Goal: Information Seeking & Learning: Learn about a topic

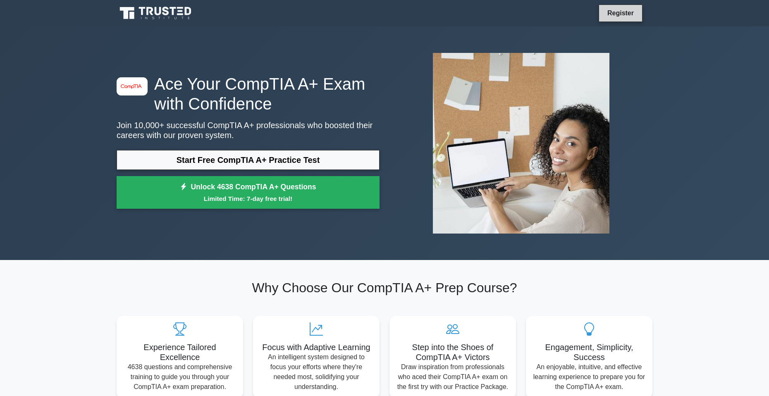
click at [618, 17] on link "Register" at bounding box center [620, 13] width 36 height 10
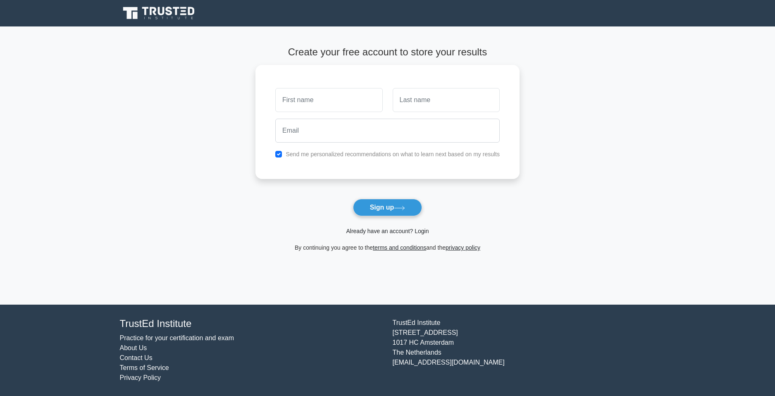
click at [397, 233] on link "Already have an account? Login" at bounding box center [387, 231] width 83 height 7
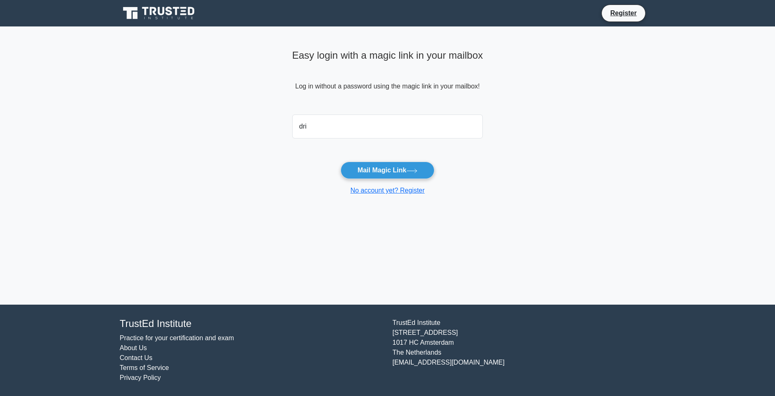
type input "[EMAIL_ADDRESS][DOMAIN_NAME]"
click at [381, 171] on button "Mail Magic Link" at bounding box center [387, 170] width 94 height 17
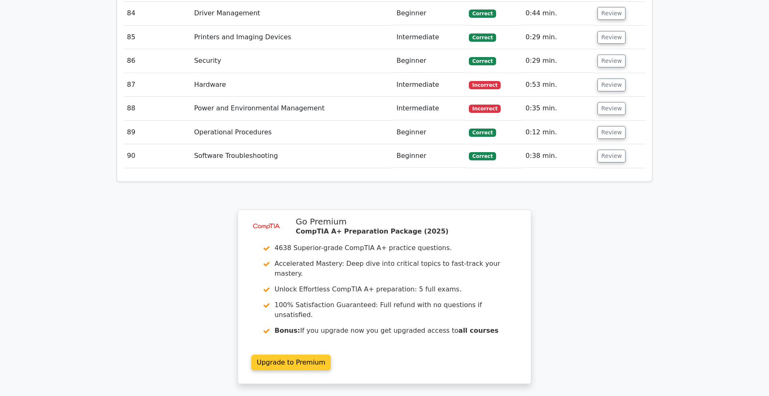
scroll to position [3405, 0]
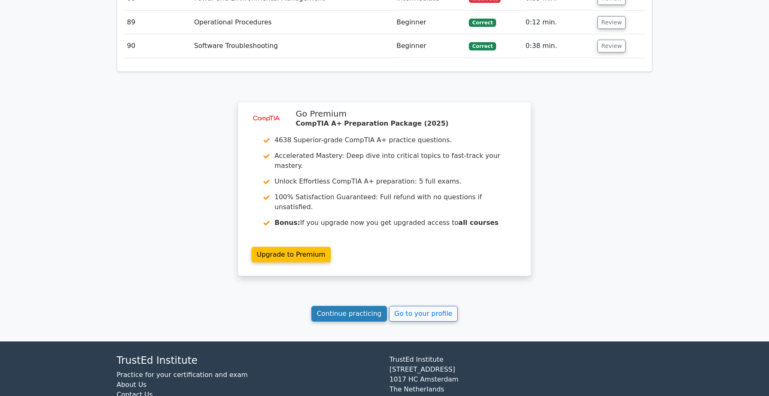
click at [368, 306] on link "Continue practicing" at bounding box center [349, 314] width 76 height 16
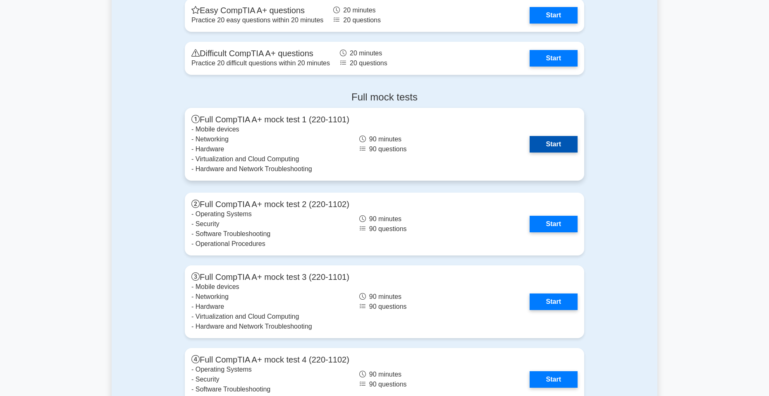
scroll to position [2190, 0]
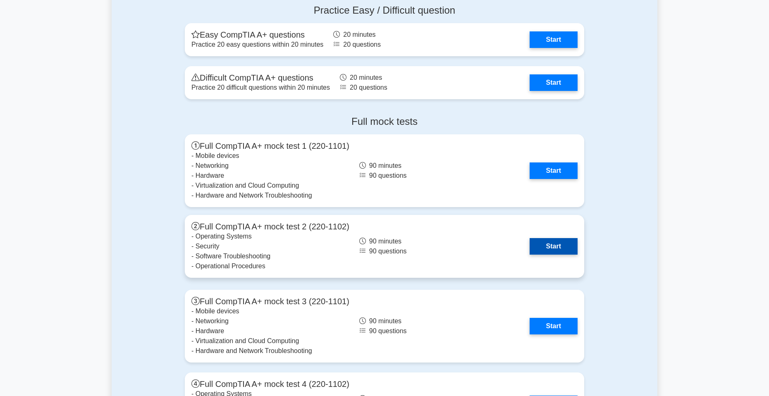
click at [562, 245] on link "Start" at bounding box center [553, 246] width 48 height 17
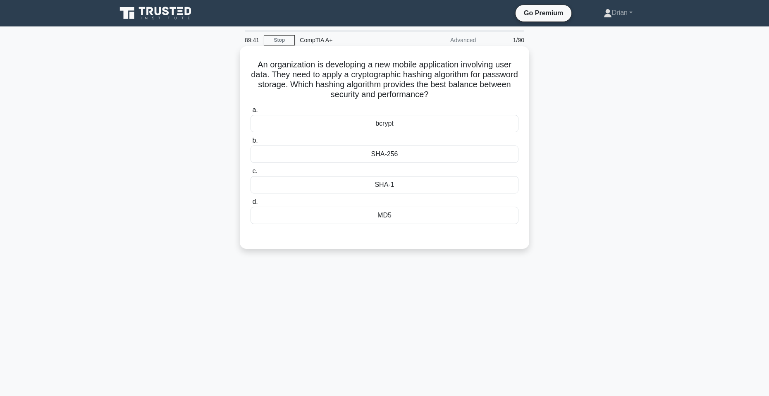
click at [452, 129] on div "bcrypt" at bounding box center [384, 123] width 268 height 17
click at [250, 113] on input "a. bcrypt" at bounding box center [250, 109] width 0 height 5
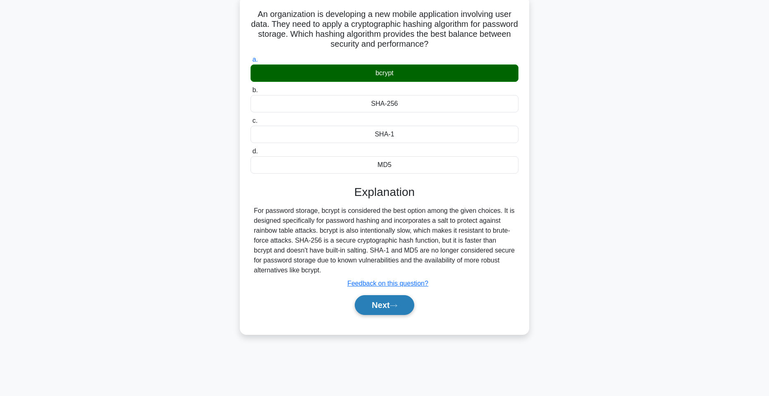
click at [411, 305] on button "Next" at bounding box center [384, 305] width 59 height 20
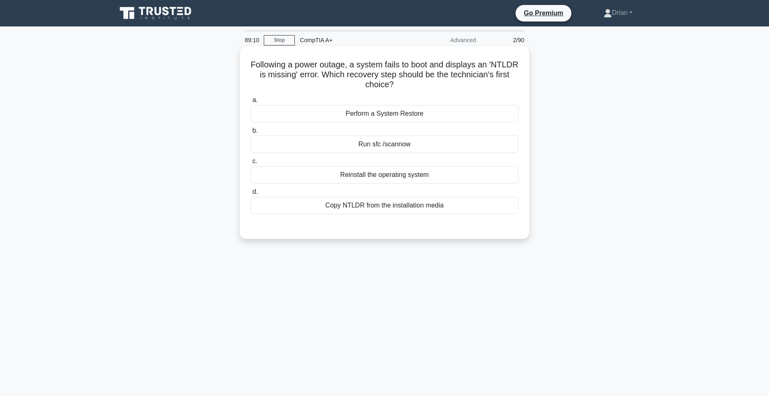
click at [457, 116] on div "Perform a System Restore" at bounding box center [384, 113] width 268 height 17
click at [250, 103] on input "a. Perform a System Restore" at bounding box center [250, 100] width 0 height 5
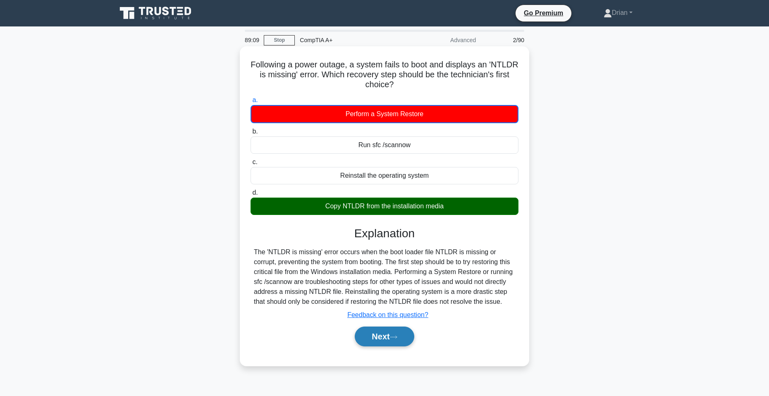
click at [405, 335] on button "Next" at bounding box center [384, 336] width 59 height 20
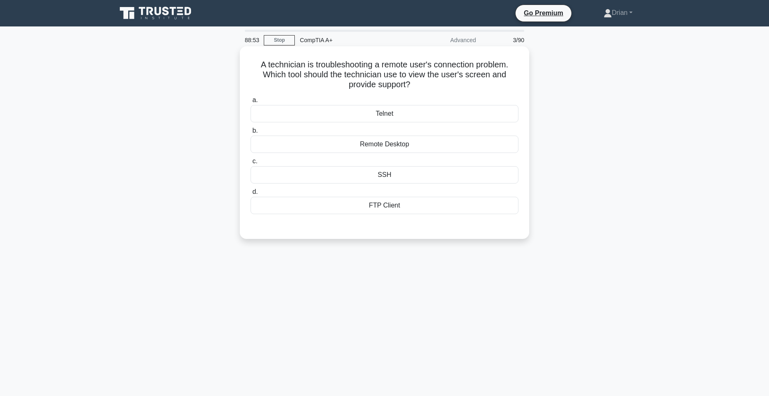
click at [412, 171] on div "SSH" at bounding box center [384, 174] width 268 height 17
click at [250, 164] on input "c. SSH" at bounding box center [250, 161] width 0 height 5
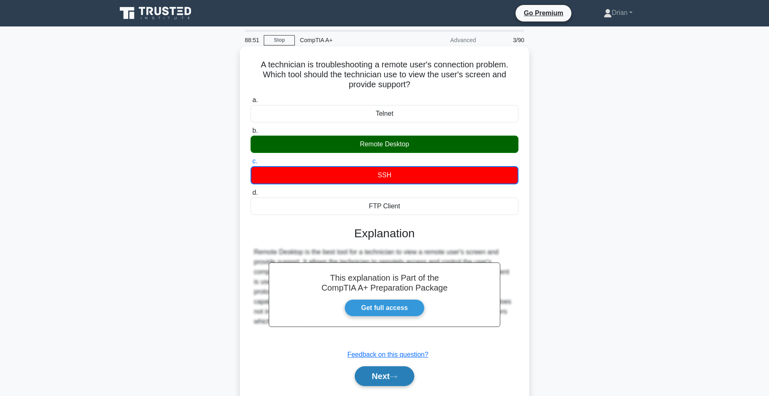
click at [379, 371] on button "Next" at bounding box center [384, 376] width 59 height 20
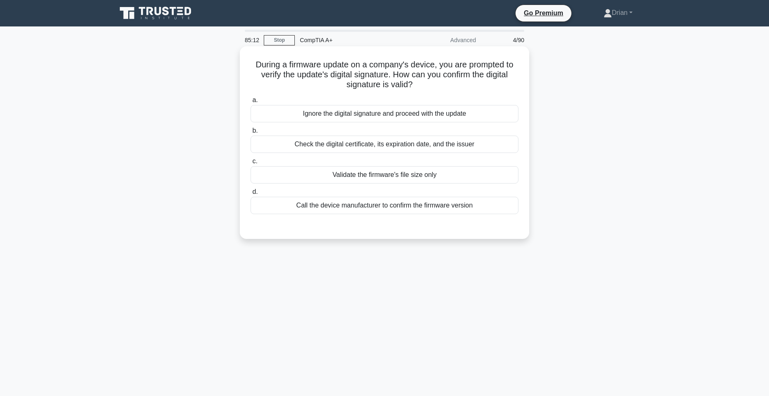
click at [479, 147] on div "Check the digital certificate, its expiration date, and the issuer" at bounding box center [384, 144] width 268 height 17
click at [250, 133] on input "b. Check the digital certificate, its expiration date, and the issuer" at bounding box center [250, 130] width 0 height 5
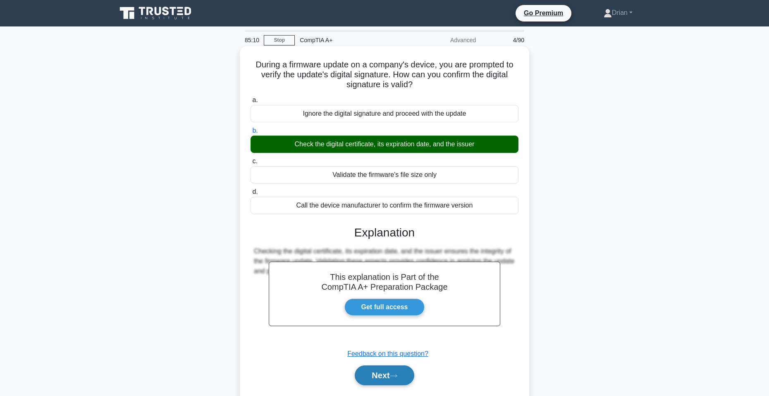
click at [403, 372] on button "Next" at bounding box center [384, 375] width 59 height 20
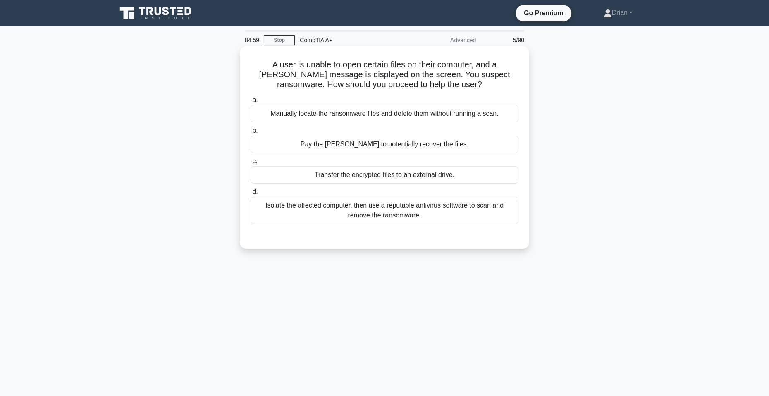
click at [398, 208] on div "Isolate the affected computer, then use a reputable antivirus software to scan …" at bounding box center [384, 210] width 268 height 27
click at [250, 195] on input "d. Isolate the affected computer, then use a reputable antivirus software to sc…" at bounding box center [250, 191] width 0 height 5
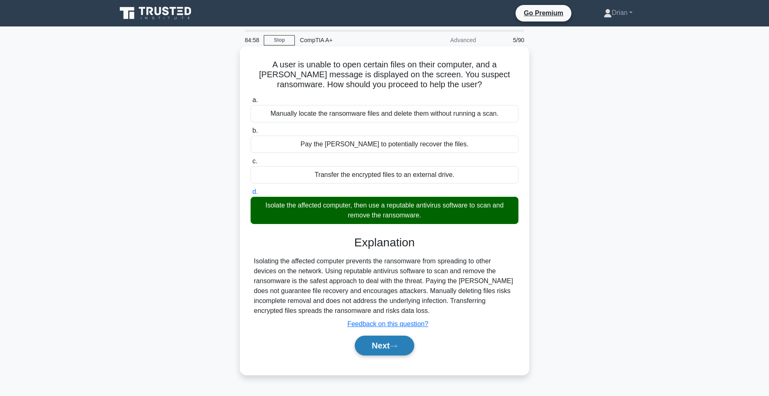
click at [393, 339] on button "Next" at bounding box center [384, 346] width 59 height 20
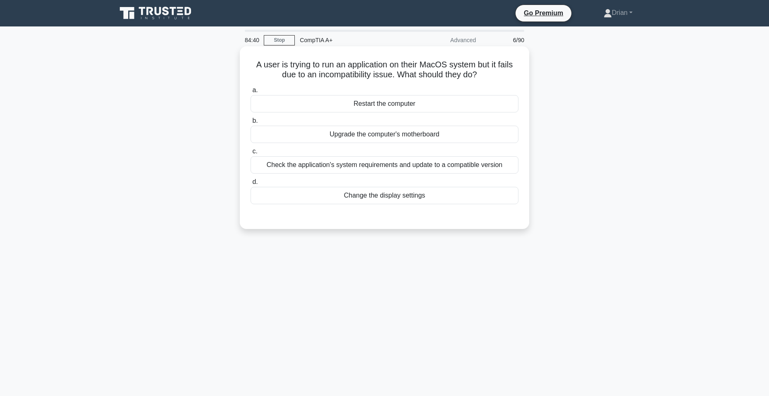
click at [452, 164] on div "Check the application's system requirements and update to a compatible version" at bounding box center [384, 164] width 268 height 17
click at [250, 154] on input "c. Check the application's system requirements and update to a compatible versi…" at bounding box center [250, 151] width 0 height 5
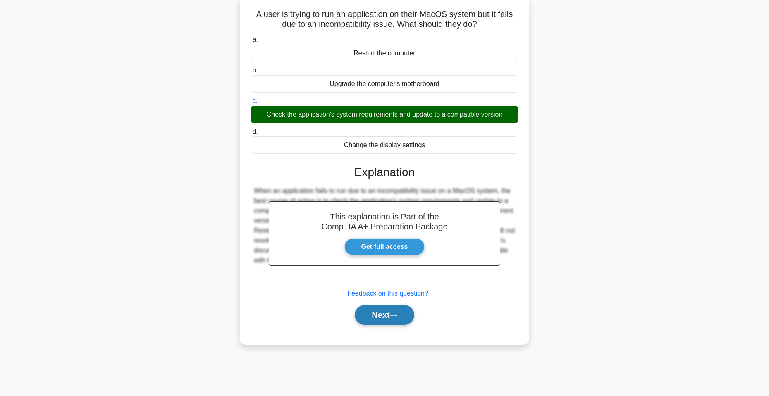
click at [387, 308] on button "Next" at bounding box center [384, 315] width 59 height 20
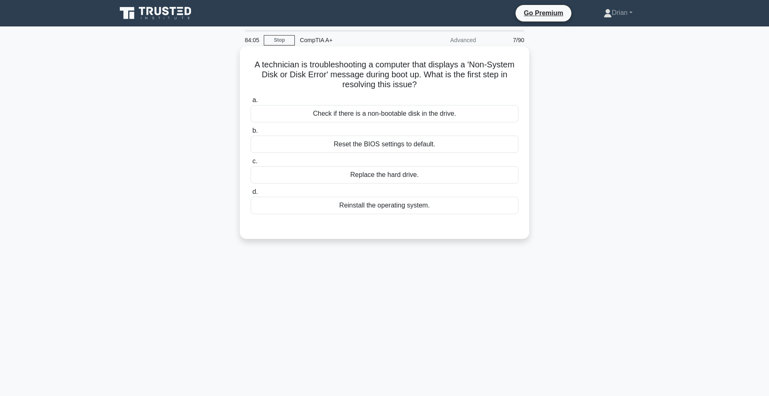
click at [464, 113] on div "Check if there is a non-bootable disk in the drive." at bounding box center [384, 113] width 268 height 17
click at [250, 103] on input "a. Check if there is a non-bootable disk in the drive." at bounding box center [250, 100] width 0 height 5
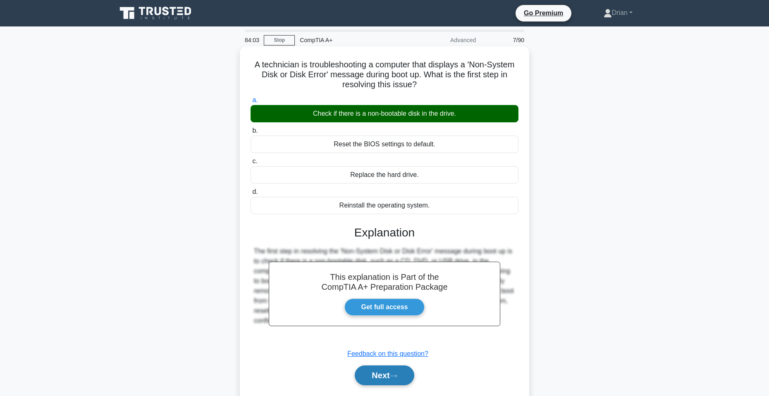
click at [392, 373] on button "Next" at bounding box center [384, 375] width 59 height 20
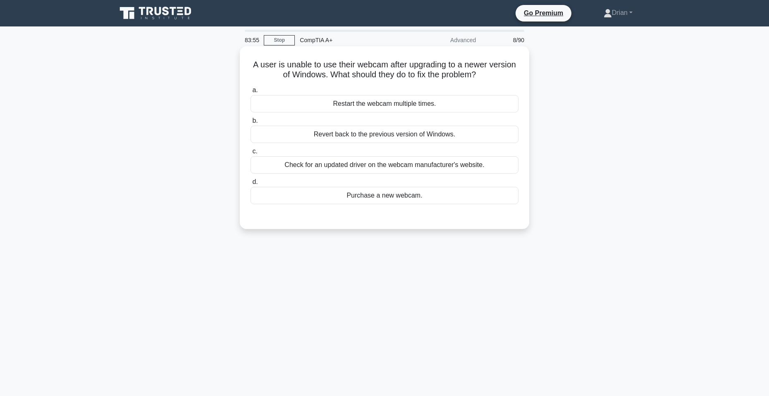
click at [476, 165] on div "Check for an updated driver on the webcam manufacturer's website." at bounding box center [384, 164] width 268 height 17
click at [250, 154] on input "c. Check for an updated driver on the webcam manufacturer's website." at bounding box center [250, 151] width 0 height 5
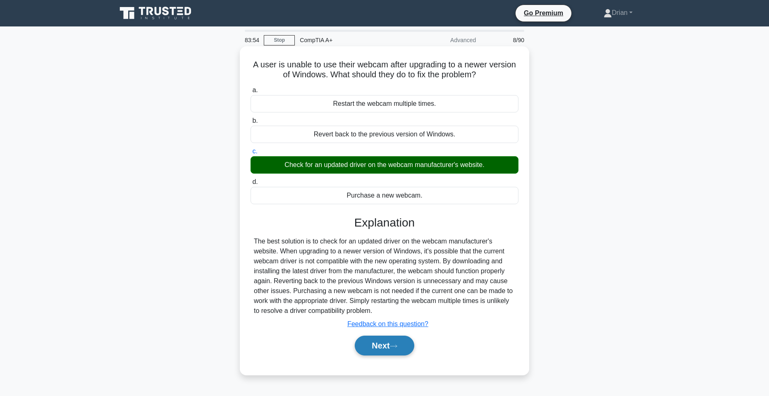
click at [400, 340] on button "Next" at bounding box center [384, 346] width 59 height 20
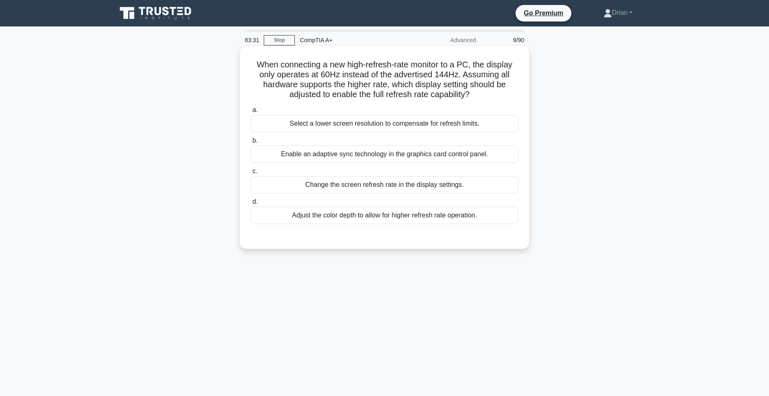
click at [462, 188] on div "Change the screen refresh rate in the display settings." at bounding box center [384, 184] width 268 height 17
click at [250, 174] on input "c. Change the screen refresh rate in the display settings." at bounding box center [250, 171] width 0 height 5
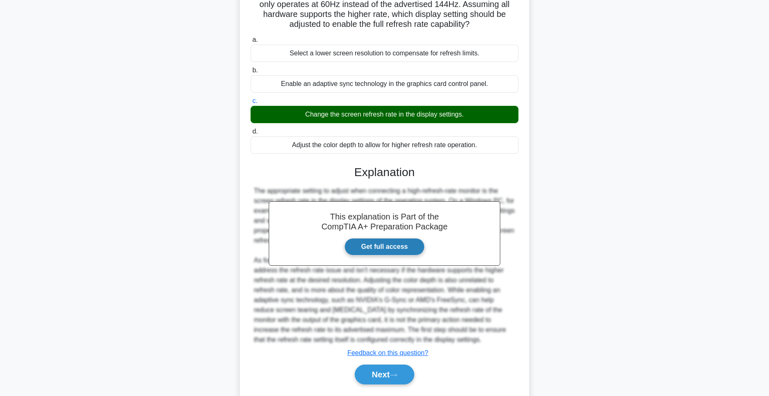
scroll to position [94, 0]
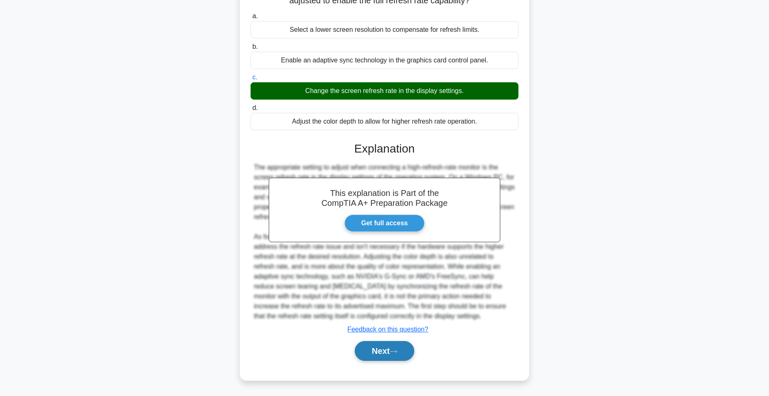
click at [407, 351] on button "Next" at bounding box center [384, 351] width 59 height 20
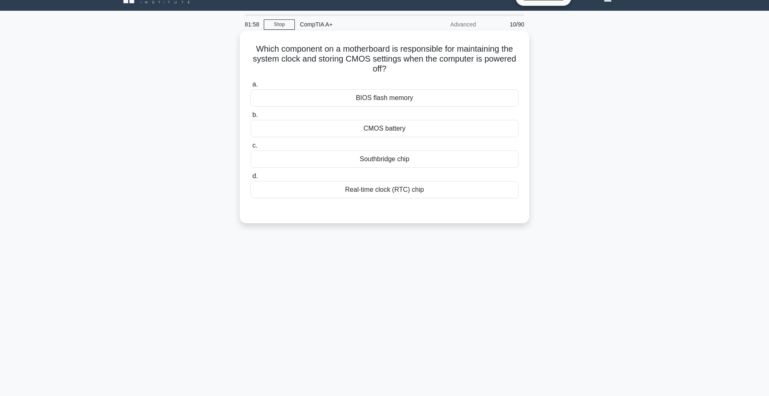
scroll to position [0, 0]
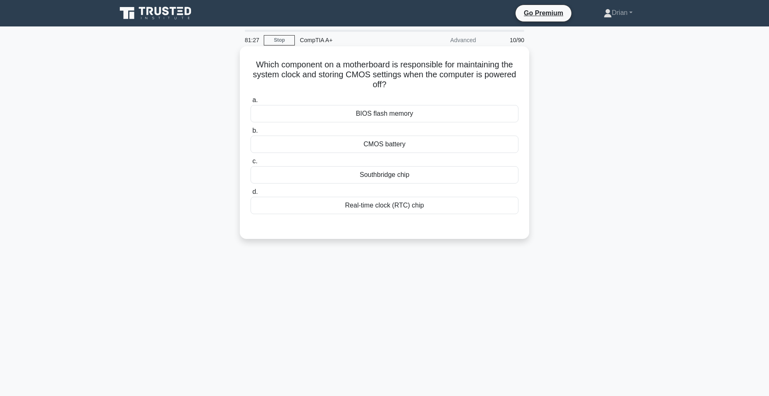
click at [438, 144] on div "CMOS battery" at bounding box center [384, 144] width 268 height 17
click at [250, 133] on input "b. CMOS battery" at bounding box center [250, 130] width 0 height 5
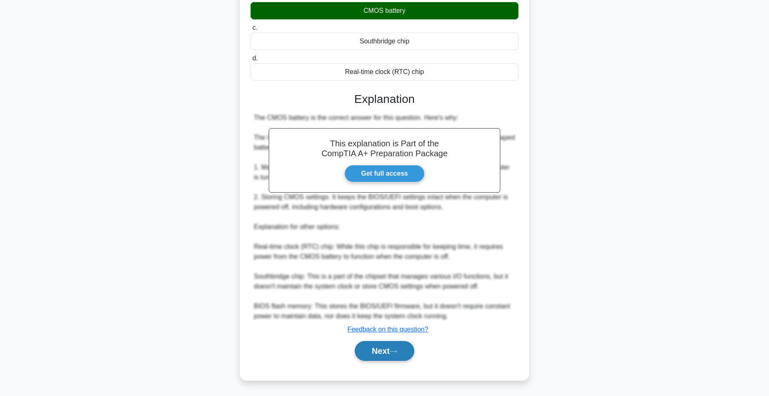
click at [390, 353] on button "Next" at bounding box center [384, 351] width 59 height 20
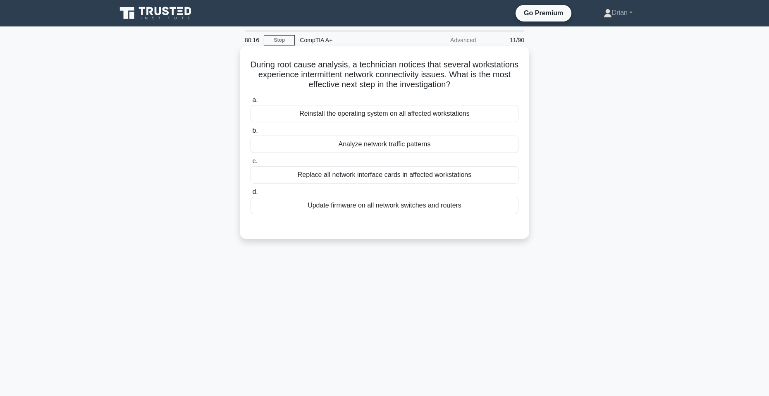
click at [409, 140] on div "Analyze network traffic patterns" at bounding box center [384, 144] width 268 height 17
click at [250, 133] on input "b. Analyze network traffic patterns" at bounding box center [250, 130] width 0 height 5
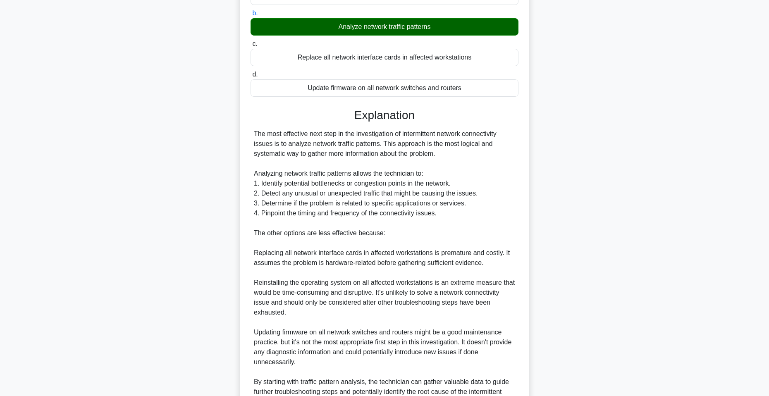
scroll to position [165, 0]
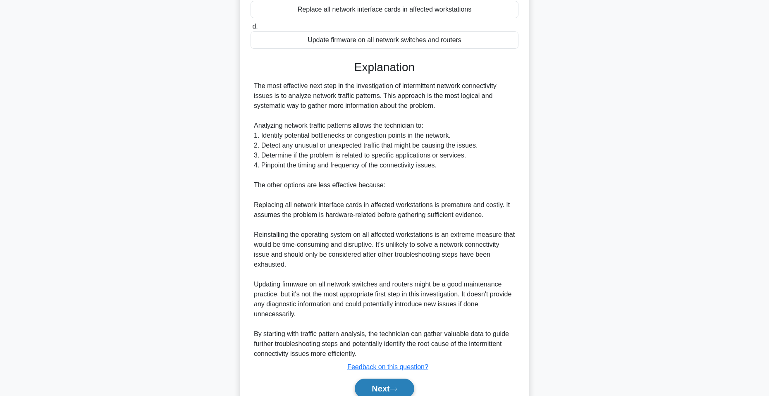
click at [403, 388] on button "Next" at bounding box center [384, 389] width 59 height 20
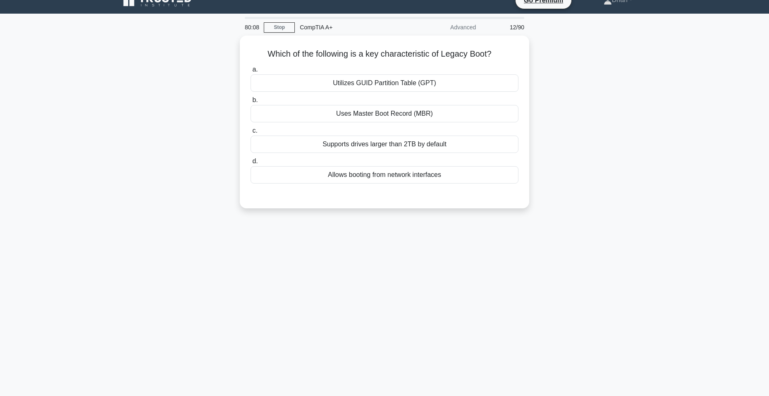
scroll to position [0, 0]
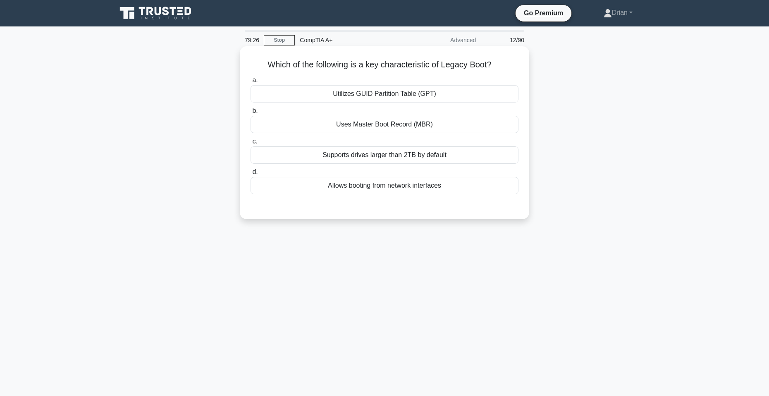
click at [419, 88] on div "Utilizes GUID Partition Table (GPT)" at bounding box center [384, 93] width 268 height 17
click at [441, 89] on div "Utilizes GUID Partition Table (GPT)" at bounding box center [384, 93] width 268 height 17
click at [250, 83] on input "a. Utilizes GUID Partition Table (GPT)" at bounding box center [250, 80] width 0 height 5
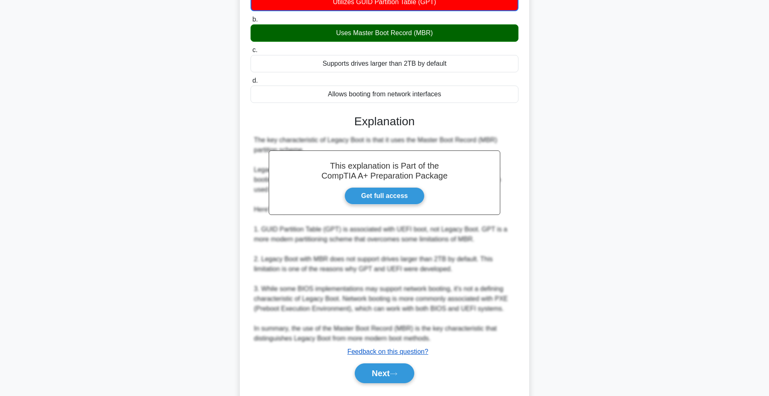
scroll to position [115, 0]
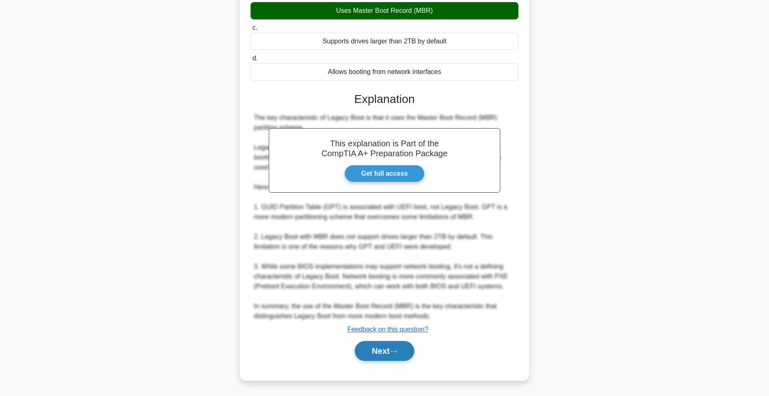
click at [392, 347] on button "Next" at bounding box center [384, 351] width 59 height 20
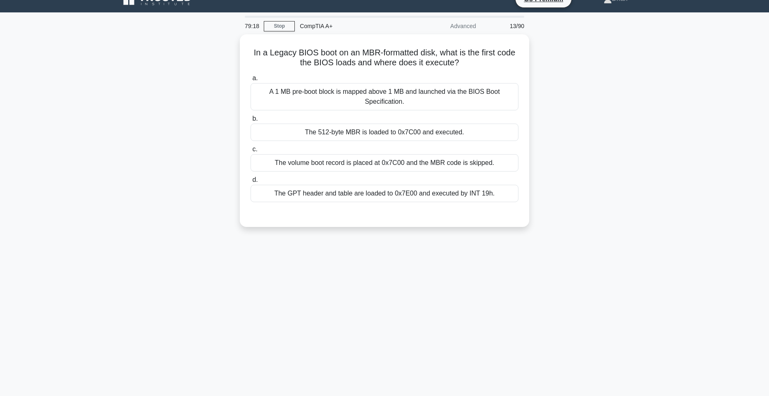
scroll to position [0, 0]
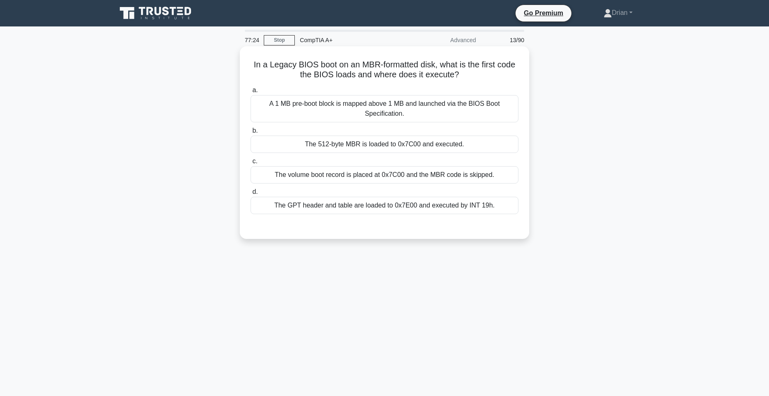
click at [445, 112] on div "A 1 MB pre-boot block is mapped above 1 MB and launched via the BIOS Boot Speci…" at bounding box center [384, 108] width 268 height 27
click at [250, 93] on input "a. A 1 MB pre-boot block is mapped above 1 MB and launched via the BIOS Boot Sp…" at bounding box center [250, 90] width 0 height 5
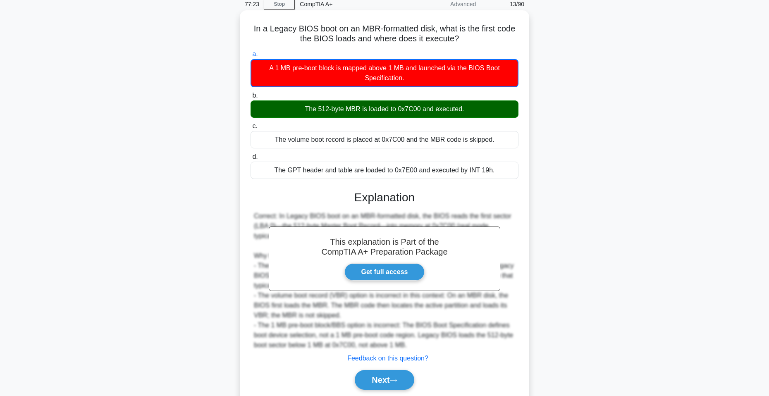
scroll to position [41, 0]
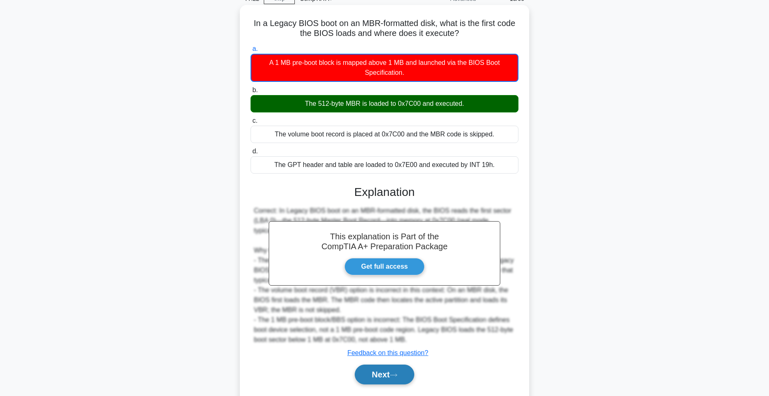
click at [390, 377] on button "Next" at bounding box center [384, 374] width 59 height 20
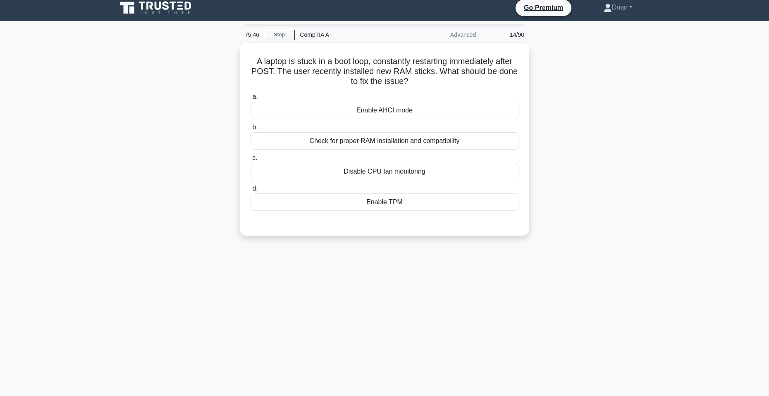
scroll to position [0, 0]
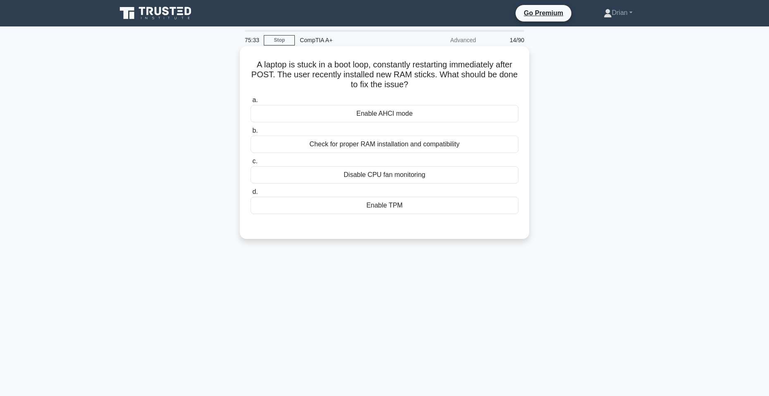
click at [457, 145] on div "Check for proper RAM installation and compatibility" at bounding box center [384, 144] width 268 height 17
click at [250, 133] on input "b. Check for proper RAM installation and compatibility" at bounding box center [250, 130] width 0 height 5
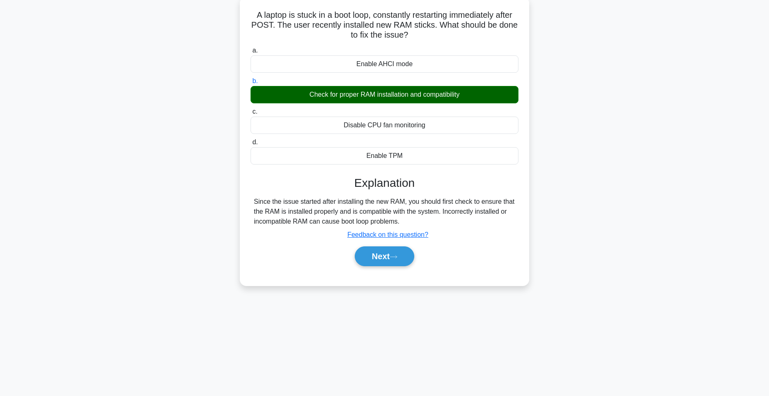
scroll to position [50, 0]
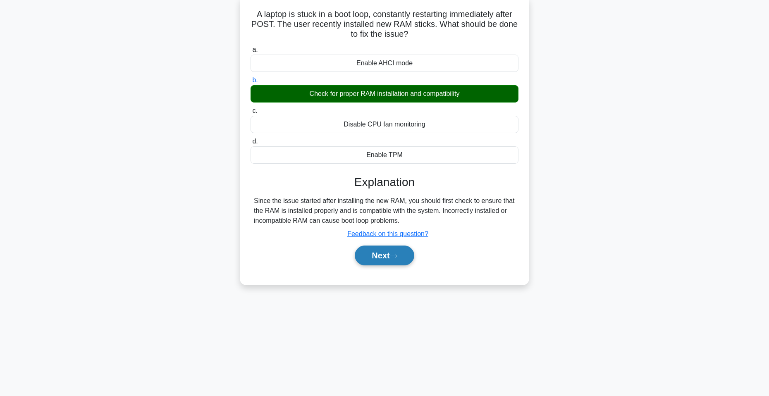
click at [390, 259] on button "Next" at bounding box center [384, 255] width 59 height 20
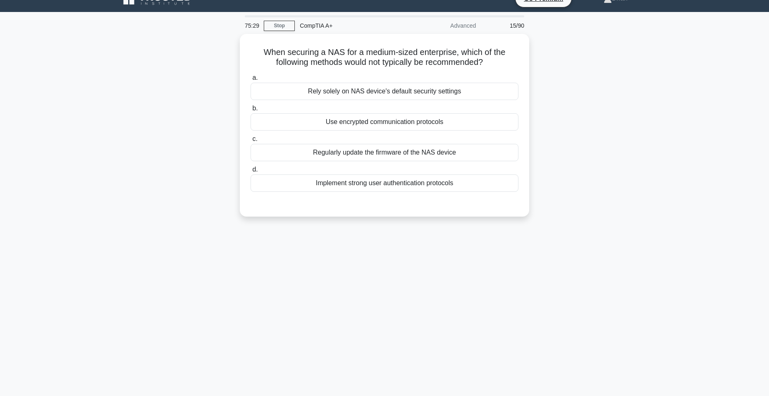
scroll to position [9, 0]
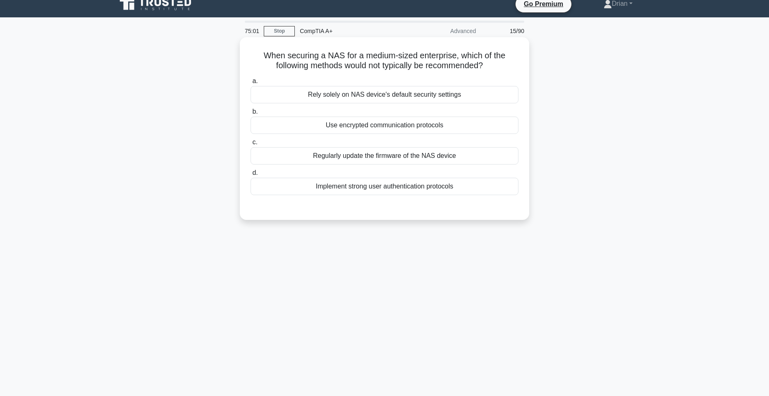
click at [479, 96] on div "Rely solely on NAS device's default security settings" at bounding box center [384, 94] width 268 height 17
click at [250, 84] on input "a. Rely solely on NAS device's default security settings" at bounding box center [250, 81] width 0 height 5
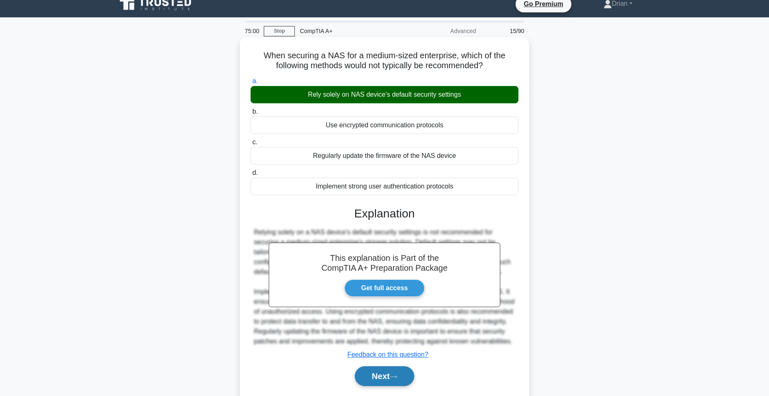
click at [381, 376] on button "Next" at bounding box center [384, 376] width 59 height 20
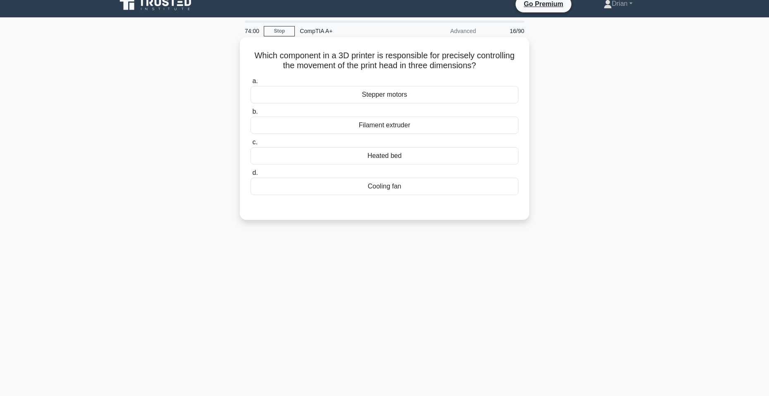
click at [411, 95] on div "Stepper motors" at bounding box center [384, 94] width 268 height 17
click at [250, 84] on input "a. Stepper motors" at bounding box center [250, 81] width 0 height 5
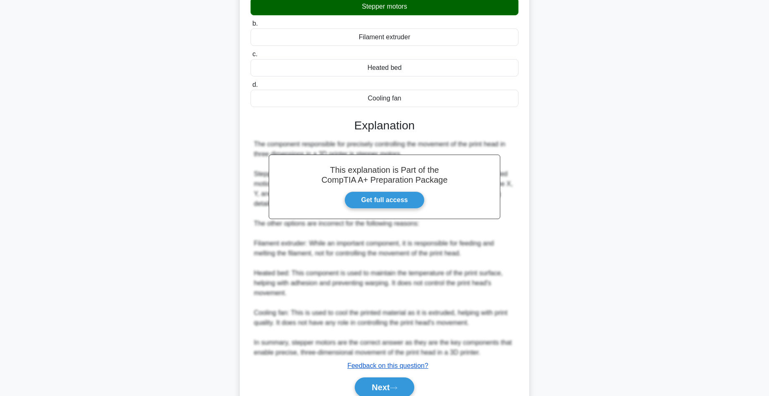
scroll to position [134, 0]
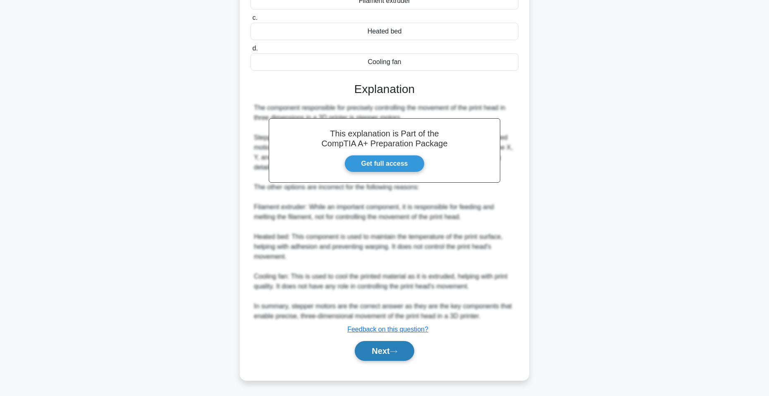
click at [388, 350] on button "Next" at bounding box center [384, 351] width 59 height 20
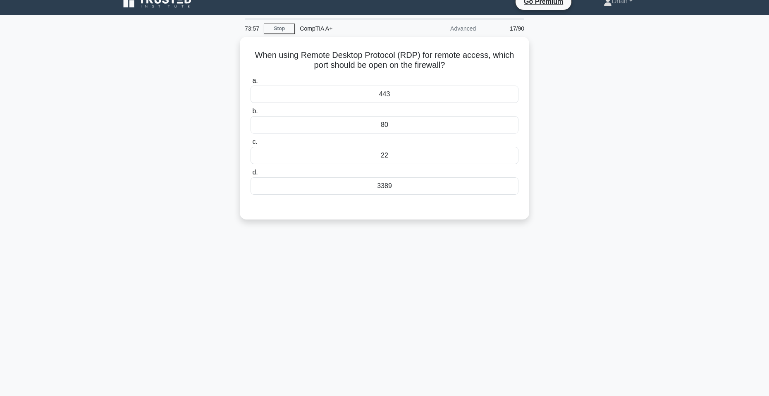
scroll to position [0, 0]
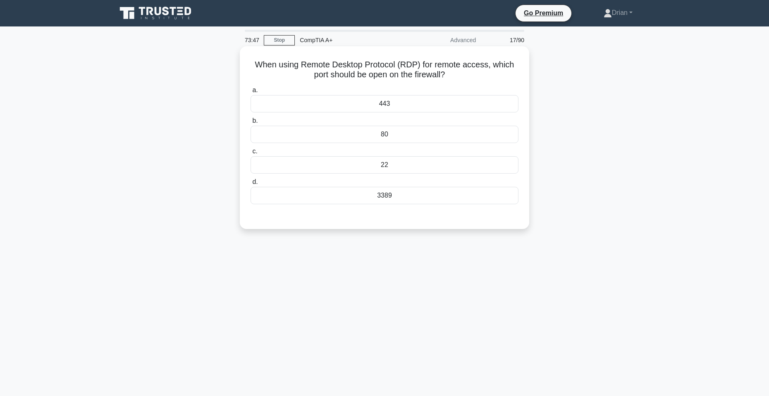
click at [398, 194] on div "3389" at bounding box center [384, 195] width 268 height 17
click at [250, 185] on input "d. 3389" at bounding box center [250, 181] width 0 height 5
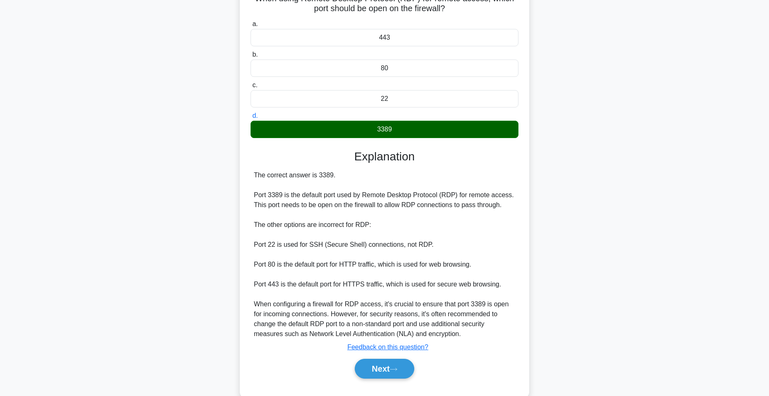
scroll to position [84, 0]
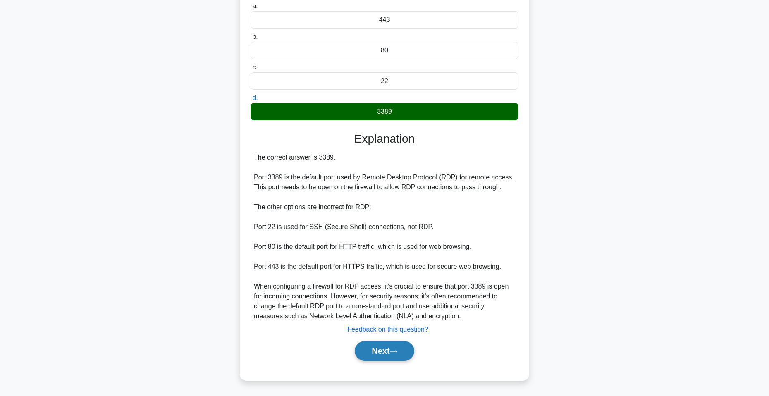
click at [409, 344] on button "Next" at bounding box center [384, 351] width 59 height 20
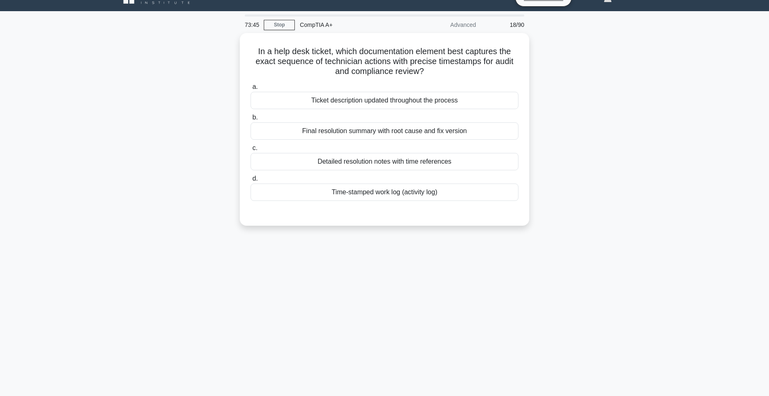
scroll to position [0, 0]
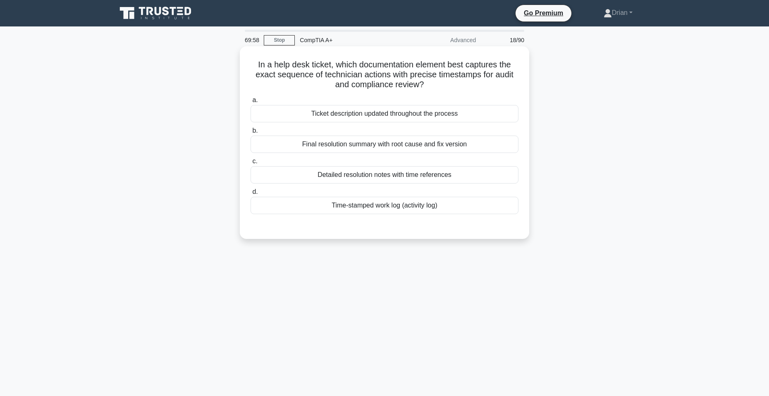
click at [385, 211] on div "Time-stamped work log (activity log)" at bounding box center [384, 205] width 268 height 17
click at [250, 195] on input "d. Time-stamped work log (activity log)" at bounding box center [250, 191] width 0 height 5
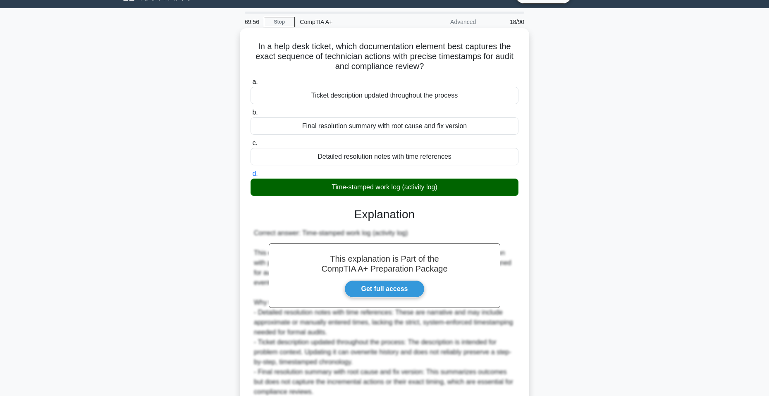
scroll to position [94, 0]
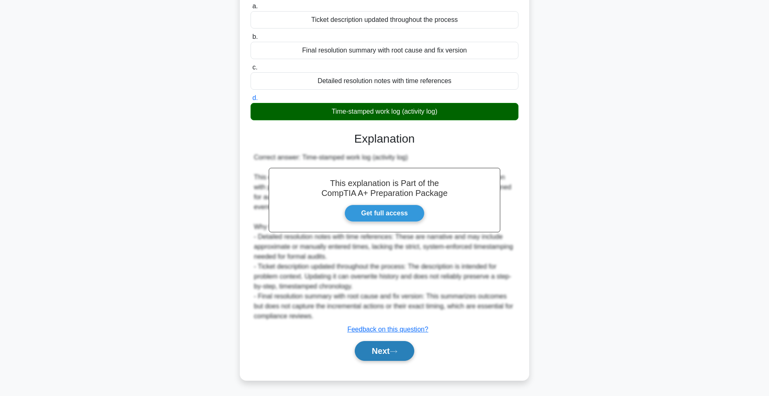
click at [379, 342] on button "Next" at bounding box center [384, 351] width 59 height 20
click at [379, 345] on button "Next" at bounding box center [384, 351] width 59 height 20
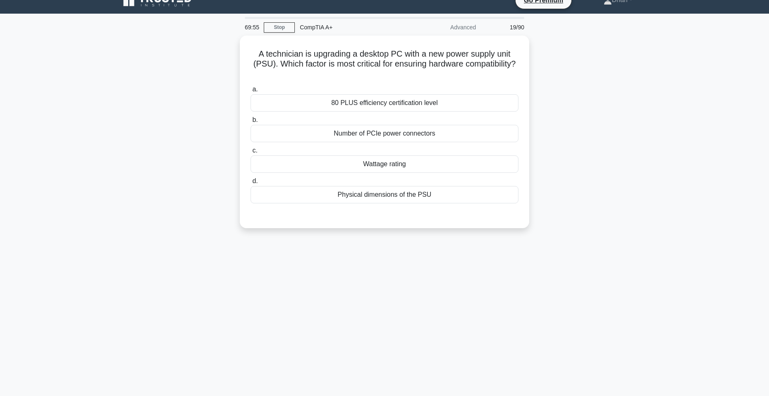
scroll to position [0, 0]
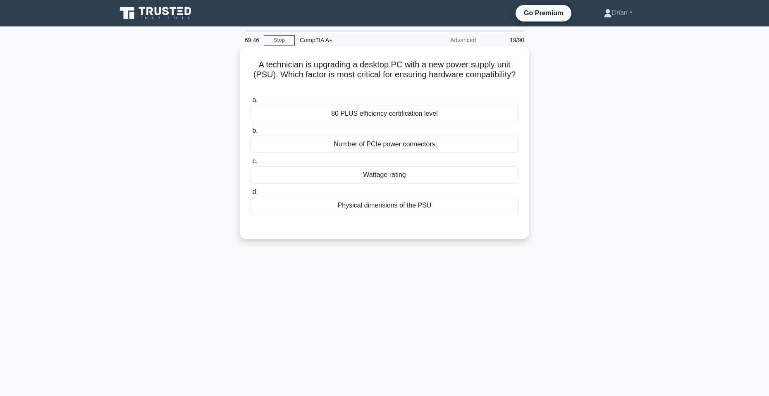
drag, startPoint x: 419, startPoint y: 111, endPoint x: 437, endPoint y: 111, distance: 18.2
click at [421, 111] on div "80 PLUS efficiency certification level" at bounding box center [384, 113] width 268 height 17
click at [474, 117] on div "80 PLUS efficiency certification level" at bounding box center [384, 113] width 268 height 17
click at [250, 103] on input "a. 80 PLUS efficiency certification level" at bounding box center [250, 100] width 0 height 5
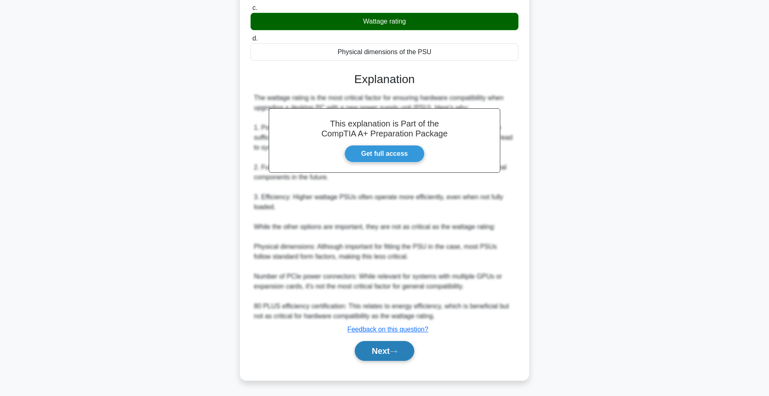
click at [401, 352] on button "Next" at bounding box center [384, 351] width 59 height 20
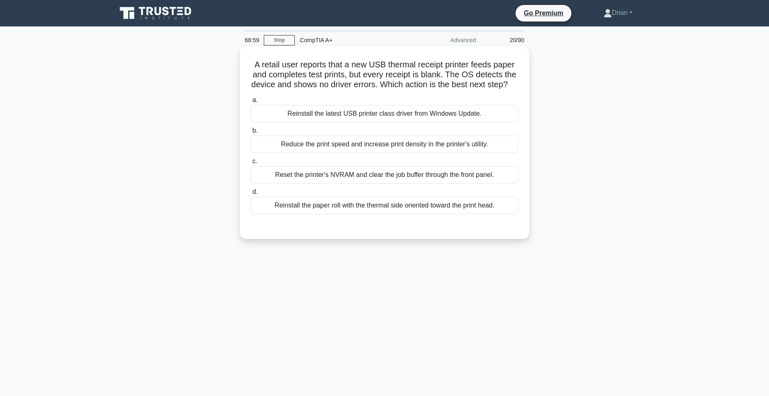
click at [471, 153] on div "Reduce the print speed and increase print density in the printer's utility." at bounding box center [384, 144] width 268 height 17
click at [250, 133] on input "b. Reduce the print speed and increase print density in the printer's utility." at bounding box center [250, 130] width 0 height 5
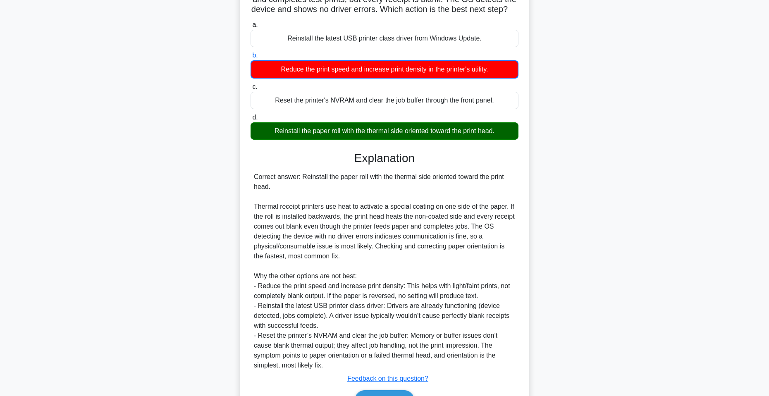
scroll to position [124, 0]
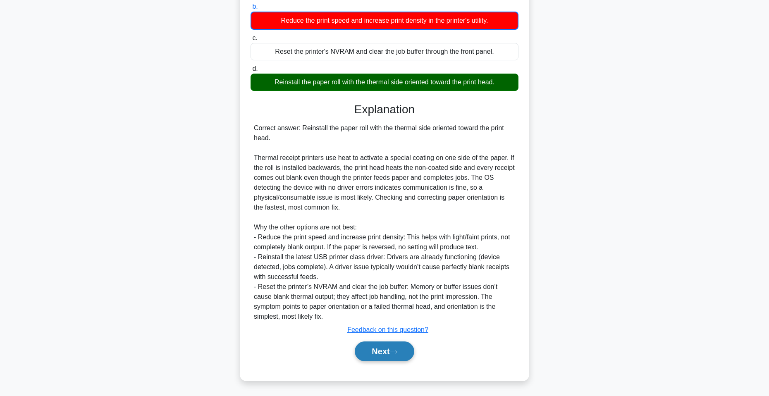
click at [396, 354] on icon at bounding box center [393, 352] width 7 height 5
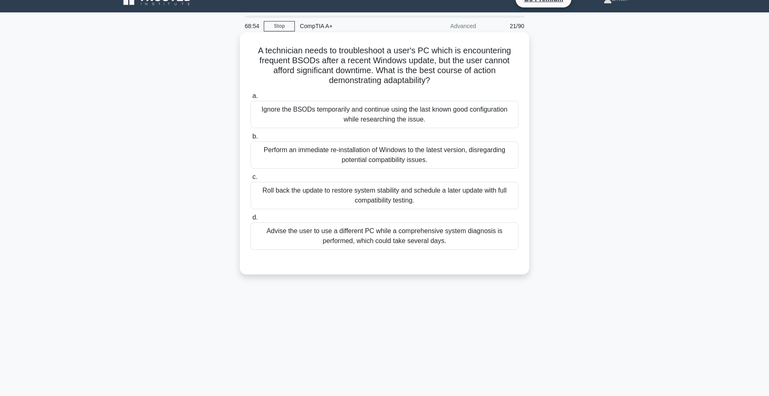
scroll to position [0, 0]
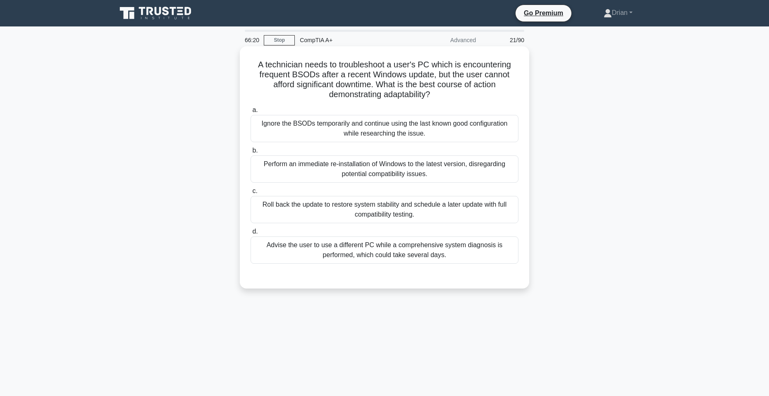
click at [448, 210] on div "Roll back the update to restore system stability and schedule a later update wi…" at bounding box center [384, 209] width 268 height 27
click at [250, 194] on input "c. Roll back the update to restore system stability and schedule a later update…" at bounding box center [250, 190] width 0 height 5
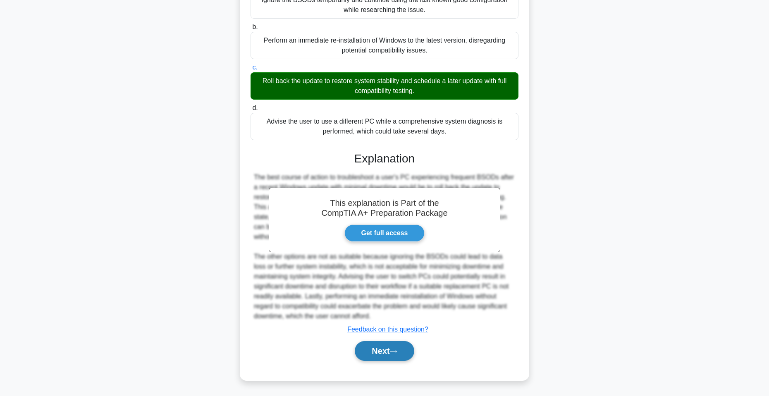
click at [392, 348] on button "Next" at bounding box center [384, 351] width 59 height 20
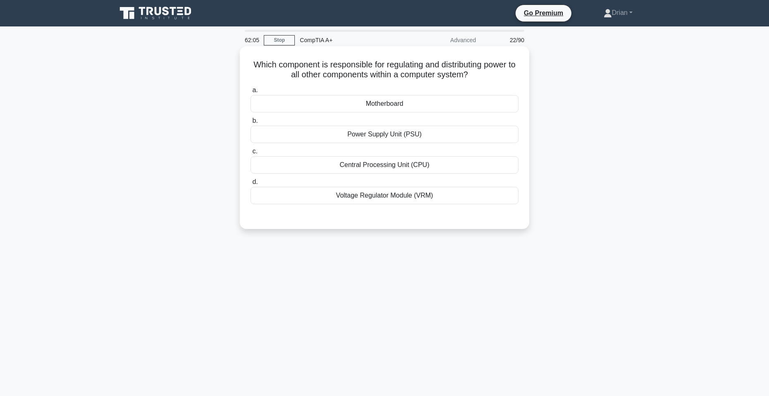
click at [433, 100] on div "Motherboard" at bounding box center [384, 103] width 268 height 17
click at [250, 93] on input "a. Motherboard" at bounding box center [250, 90] width 0 height 5
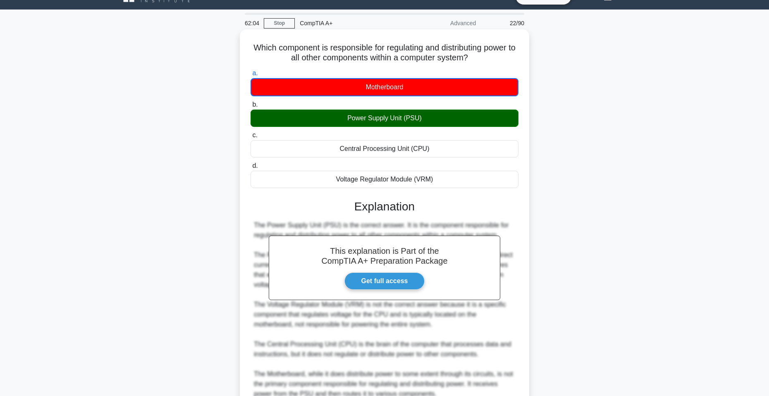
scroll to position [95, 0]
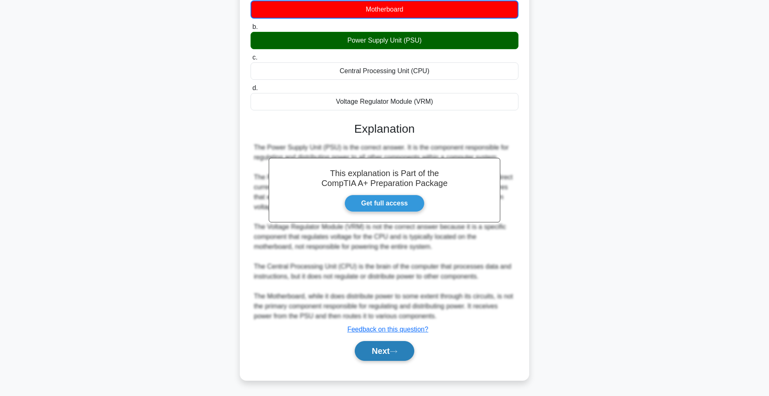
click at [393, 350] on icon at bounding box center [393, 351] width 7 height 5
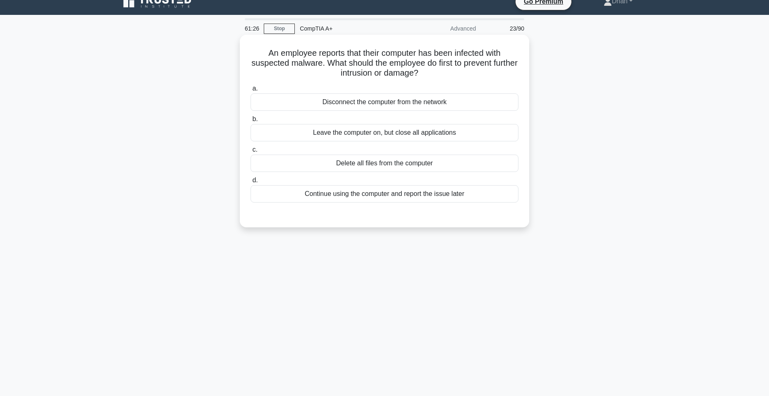
scroll to position [0, 0]
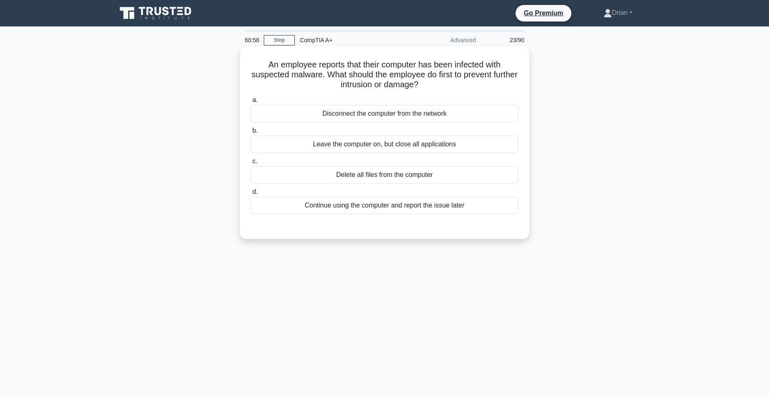
click at [439, 114] on div "Disconnect the computer from the network" at bounding box center [384, 113] width 268 height 17
click at [250, 103] on input "a. Disconnect the computer from the network" at bounding box center [250, 100] width 0 height 5
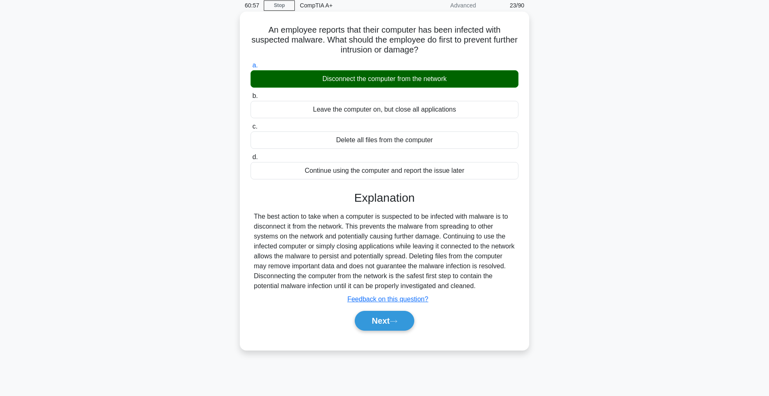
scroll to position [41, 0]
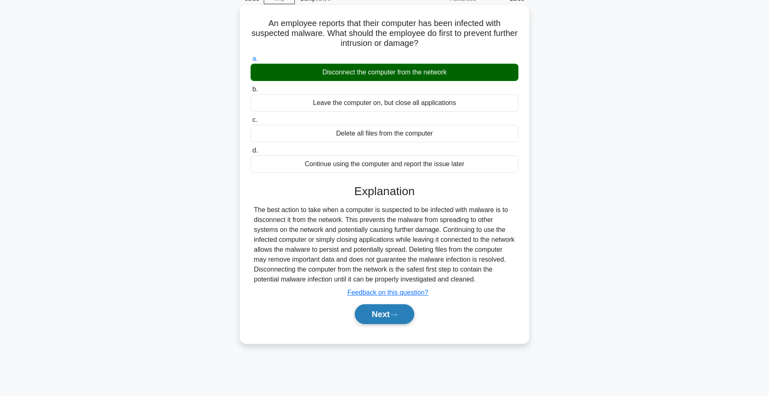
click at [403, 308] on button "Next" at bounding box center [384, 314] width 59 height 20
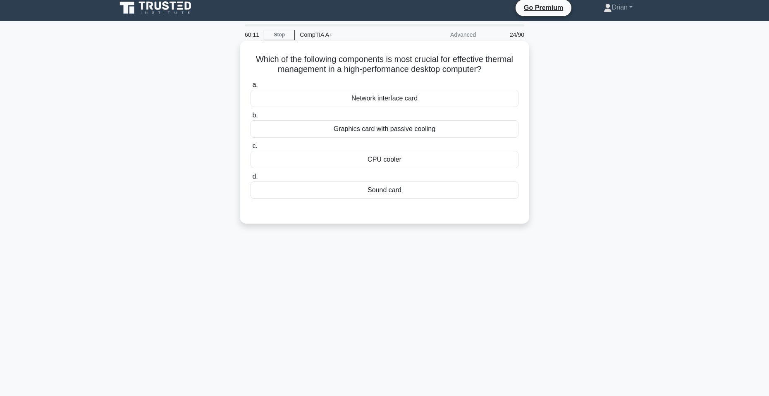
scroll to position [0, 0]
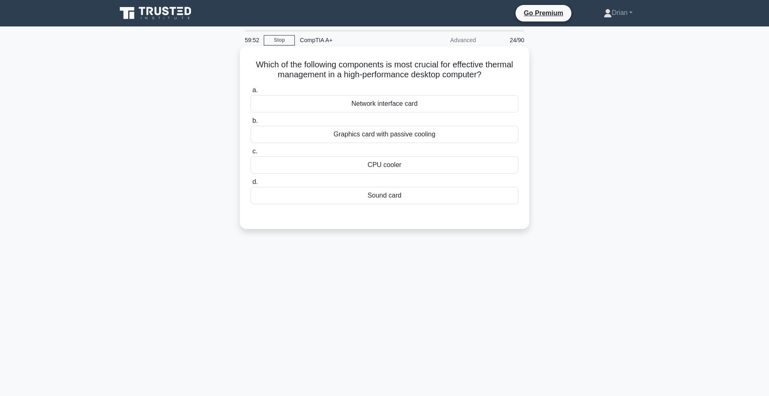
click at [414, 168] on div "CPU cooler" at bounding box center [384, 164] width 268 height 17
click at [250, 154] on input "c. CPU cooler" at bounding box center [250, 151] width 0 height 5
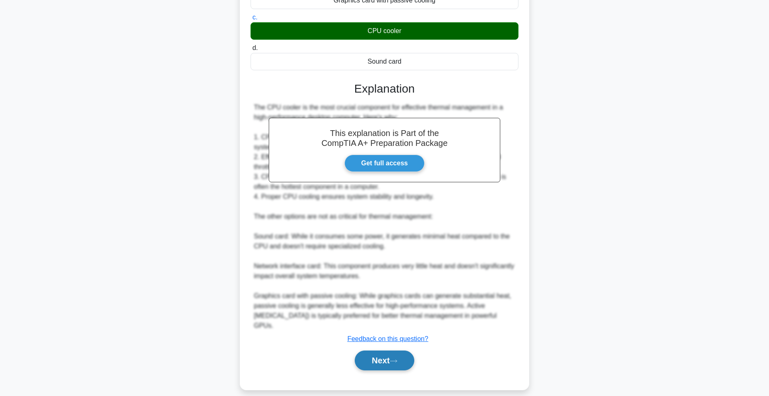
click at [380, 350] on button "Next" at bounding box center [384, 360] width 59 height 20
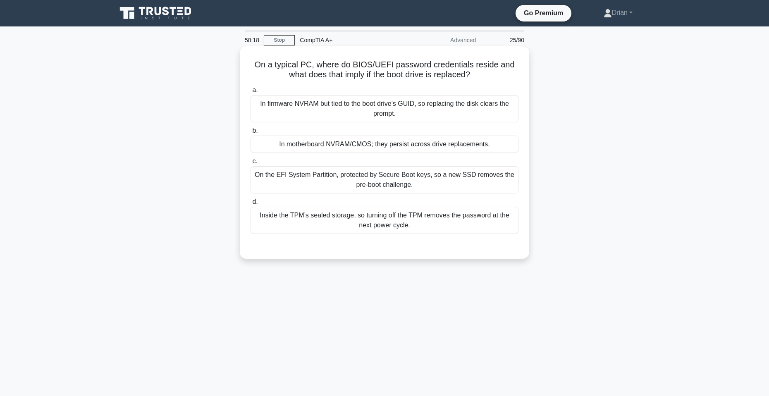
click at [442, 142] on div "In motherboard NVRAM/CMOS; they persist across drive replacements." at bounding box center [384, 144] width 268 height 17
click at [250, 133] on input "b. In motherboard NVRAM/CMOS; they persist across drive replacements." at bounding box center [250, 130] width 0 height 5
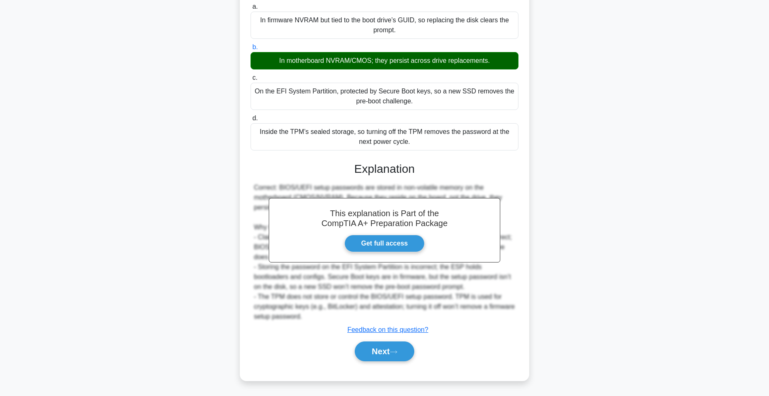
scroll to position [84, 0]
click at [387, 354] on button "Next" at bounding box center [384, 351] width 59 height 20
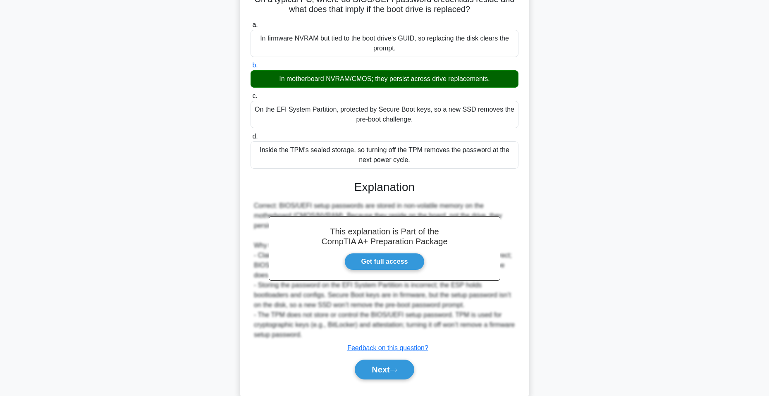
scroll to position [0, 0]
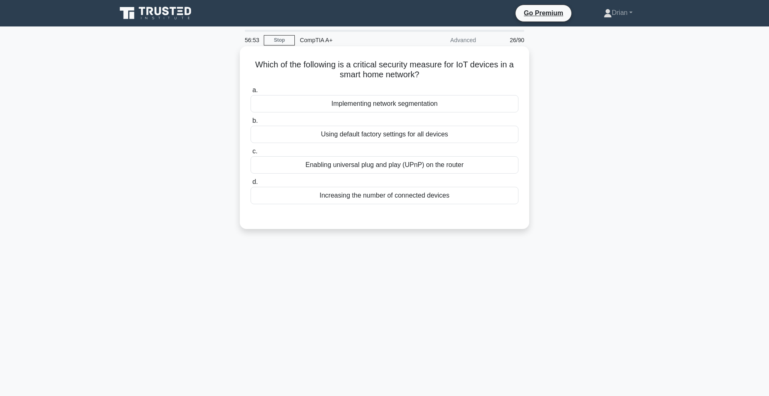
click at [433, 106] on div "Implementing network segmentation" at bounding box center [384, 103] width 268 height 17
click at [250, 93] on input "a. Implementing network segmentation" at bounding box center [250, 90] width 0 height 5
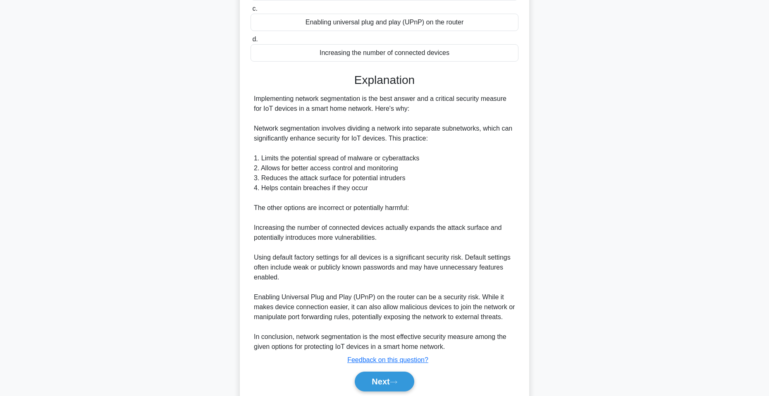
scroll to position [174, 0]
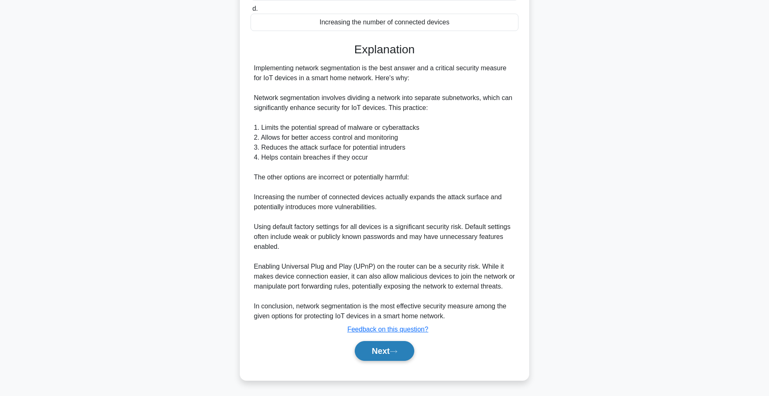
click at [397, 350] on icon at bounding box center [393, 351] width 7 height 5
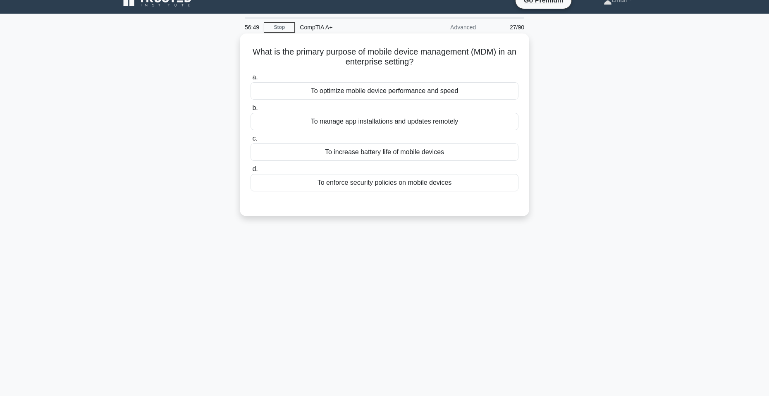
scroll to position [0, 0]
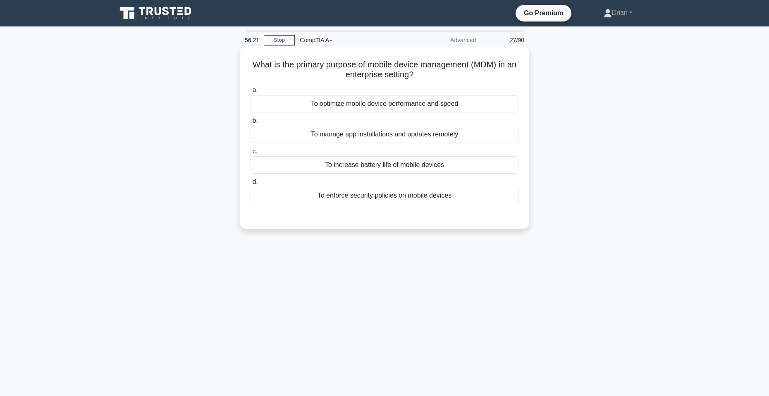
click at [434, 195] on div "To enforce security policies on mobile devices" at bounding box center [384, 195] width 268 height 17
click at [250, 185] on input "d. To enforce security policies on mobile devices" at bounding box center [250, 181] width 0 height 5
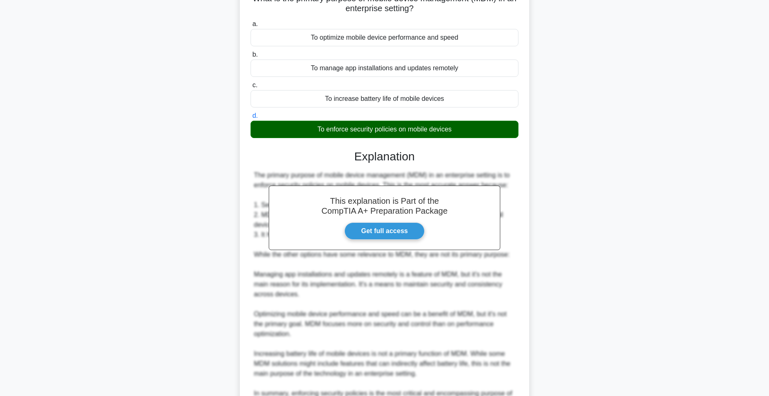
scroll to position [124, 0]
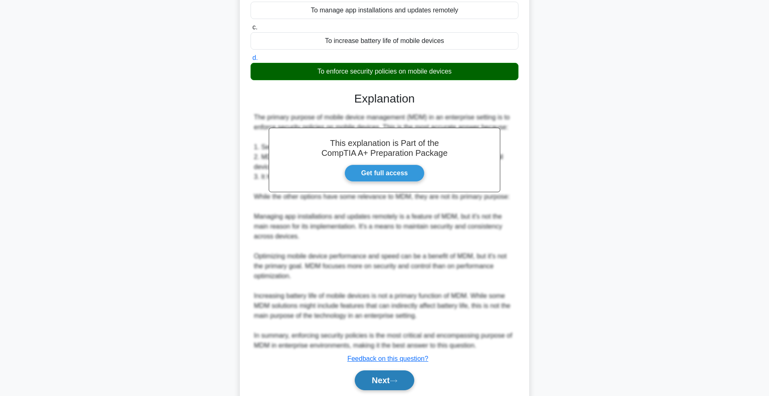
click at [384, 386] on button "Next" at bounding box center [384, 380] width 59 height 20
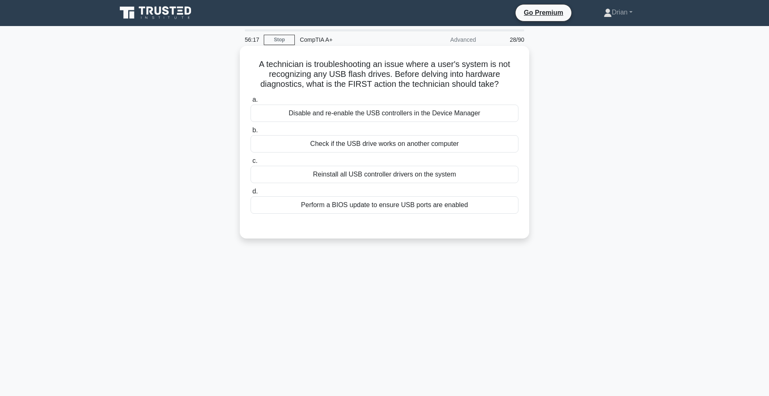
scroll to position [0, 0]
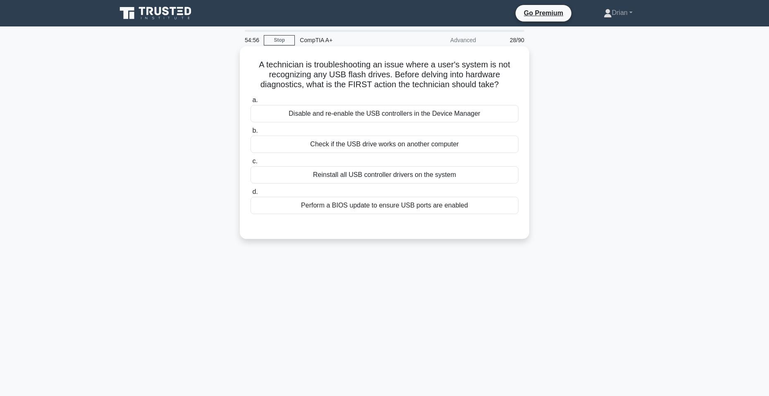
click at [426, 143] on div "Check if the USB drive works on another computer" at bounding box center [384, 144] width 268 height 17
click at [250, 133] on input "b. Check if the USB drive works on another computer" at bounding box center [250, 130] width 0 height 5
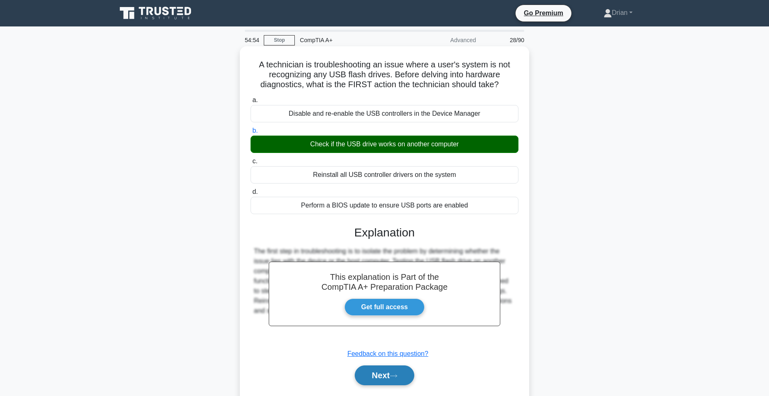
click at [399, 369] on button "Next" at bounding box center [384, 375] width 59 height 20
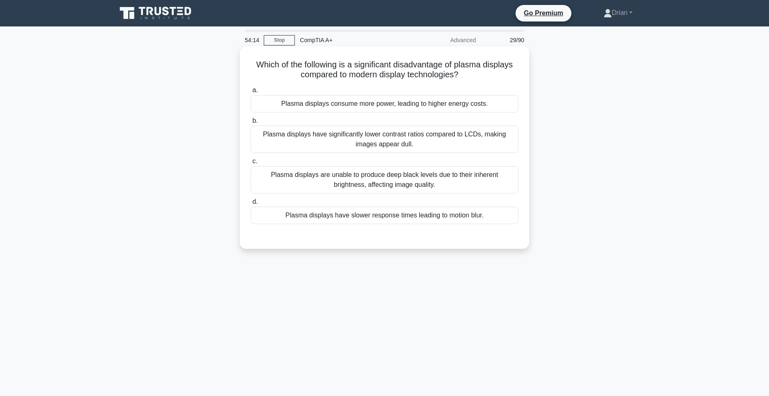
click at [417, 138] on div "Plasma displays have significantly lower contrast ratios compared to LCDs, maki…" at bounding box center [384, 139] width 268 height 27
click at [250, 124] on input "b. Plasma displays have significantly lower contrast ratios compared to LCDs, m…" at bounding box center [250, 120] width 0 height 5
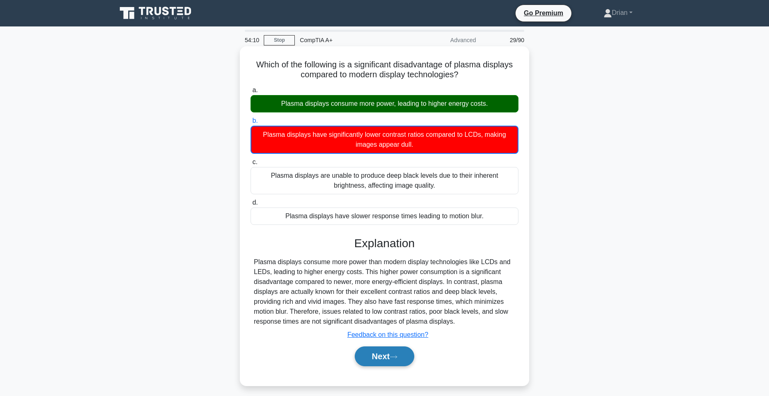
click at [406, 353] on button "Next" at bounding box center [384, 356] width 59 height 20
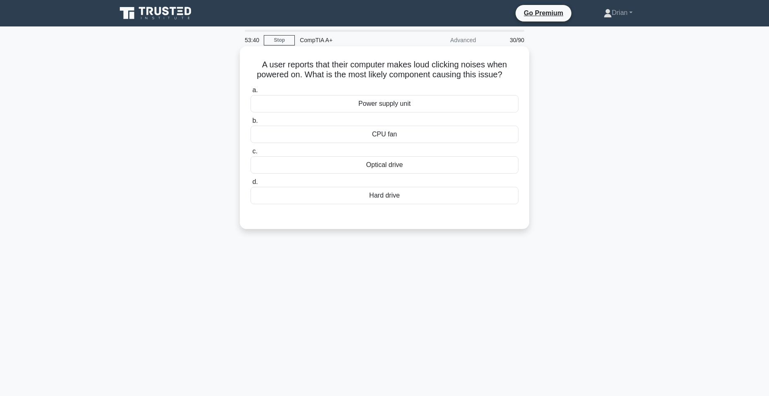
click at [405, 205] on div "a. Power supply unit b. CPU fan c. d." at bounding box center [384, 144] width 278 height 122
click at [408, 204] on div "Hard drive" at bounding box center [384, 195] width 268 height 17
click at [250, 185] on input "d. Hard drive" at bounding box center [250, 181] width 0 height 5
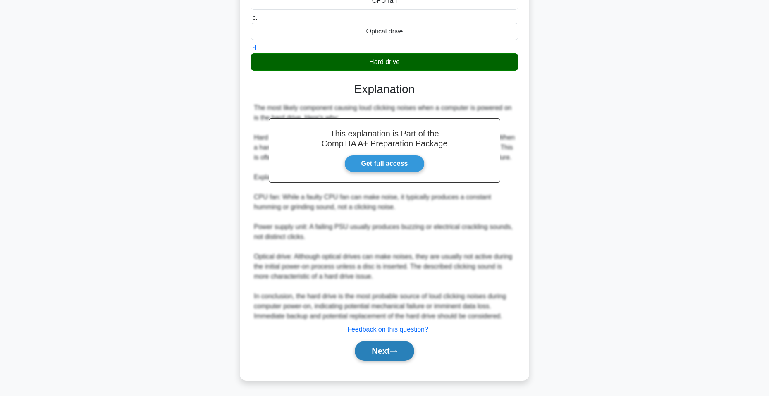
click at [398, 355] on button "Next" at bounding box center [384, 351] width 59 height 20
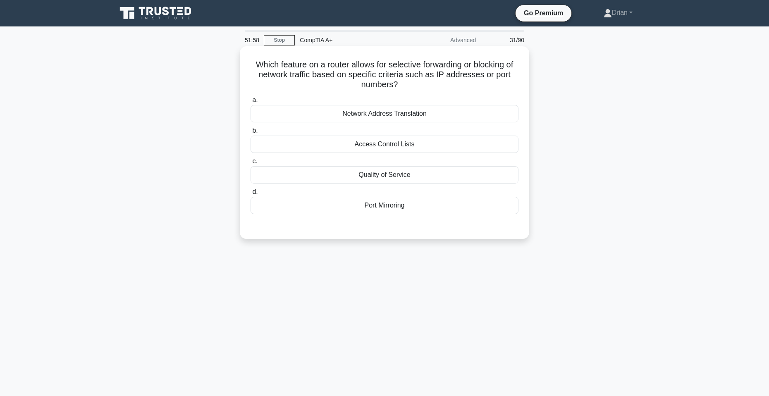
click at [425, 113] on div "Network Address Translation" at bounding box center [384, 113] width 268 height 17
click at [250, 103] on input "a. Network Address Translation" at bounding box center [250, 100] width 0 height 5
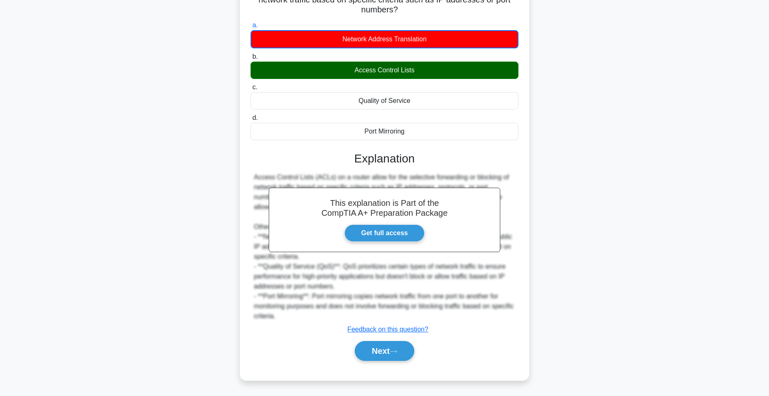
scroll to position [75, 0]
click at [387, 347] on button "Next" at bounding box center [384, 351] width 59 height 20
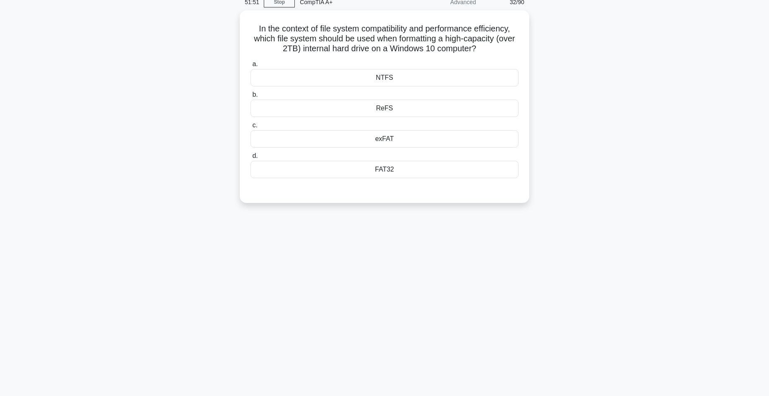
scroll to position [0, 0]
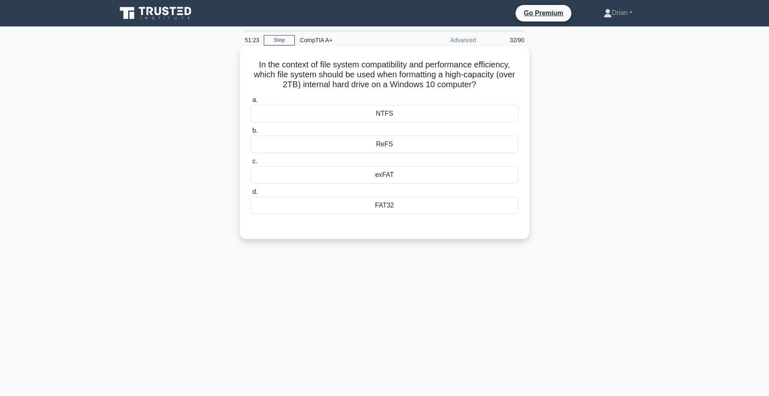
click at [416, 205] on div "FAT32" at bounding box center [384, 205] width 268 height 17
click at [250, 195] on input "d. FAT32" at bounding box center [250, 191] width 0 height 5
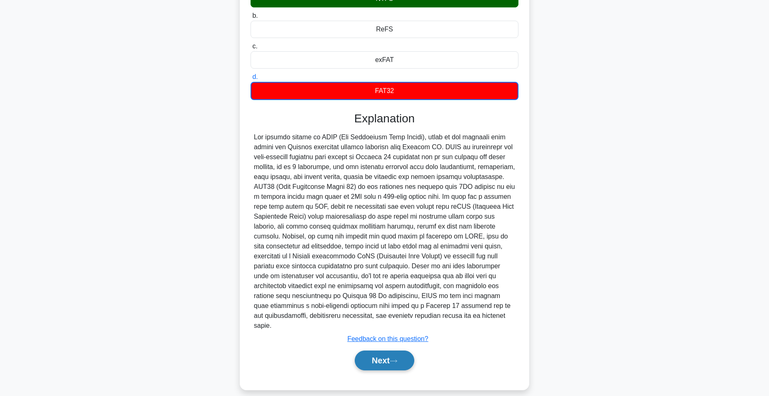
click at [409, 350] on button "Next" at bounding box center [384, 360] width 59 height 20
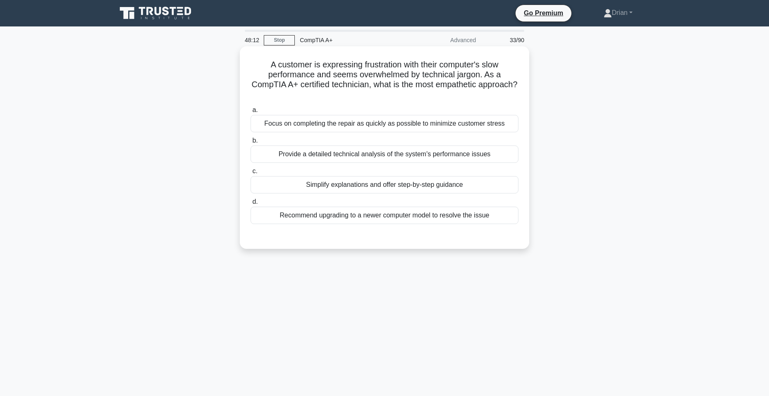
click at [424, 187] on div "Simplify explanations and offer step-by-step guidance" at bounding box center [384, 184] width 268 height 17
click at [250, 174] on input "c. Simplify explanations and offer step-by-step guidance" at bounding box center [250, 171] width 0 height 5
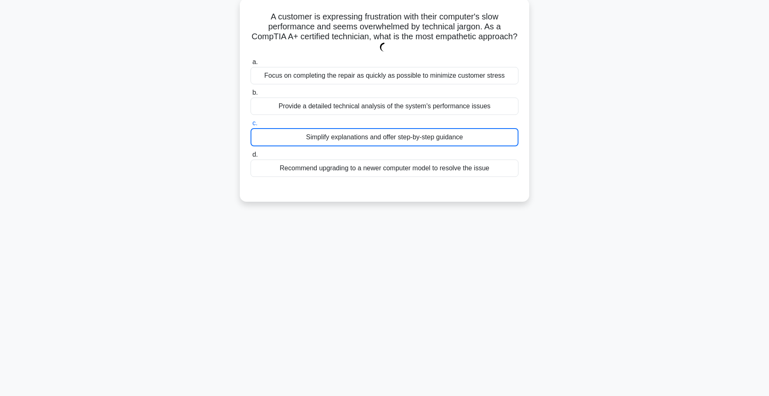
scroll to position [50, 0]
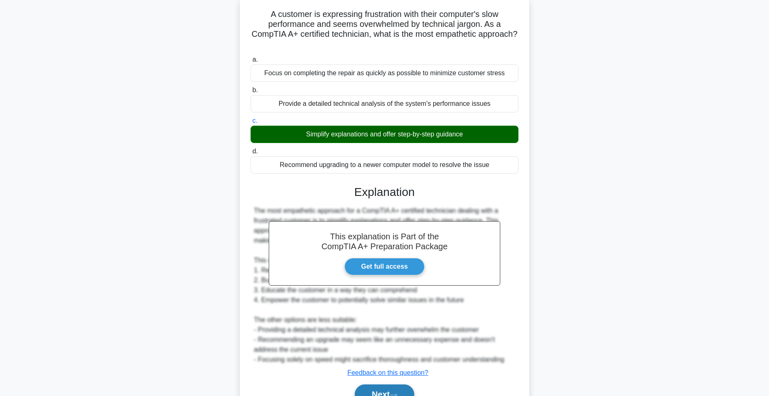
click at [379, 389] on button "Next" at bounding box center [384, 394] width 59 height 20
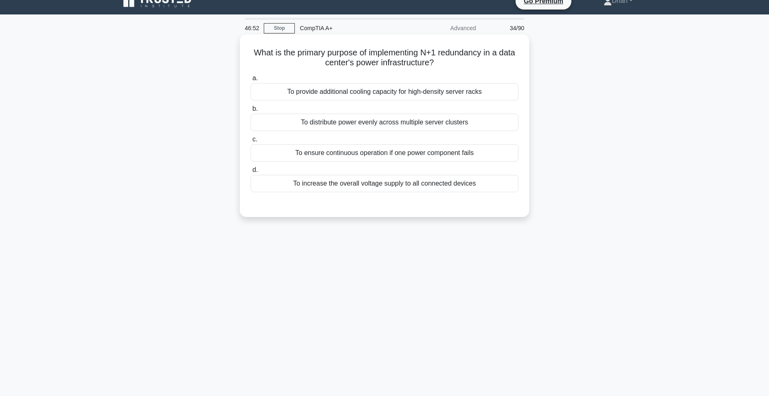
scroll to position [0, 0]
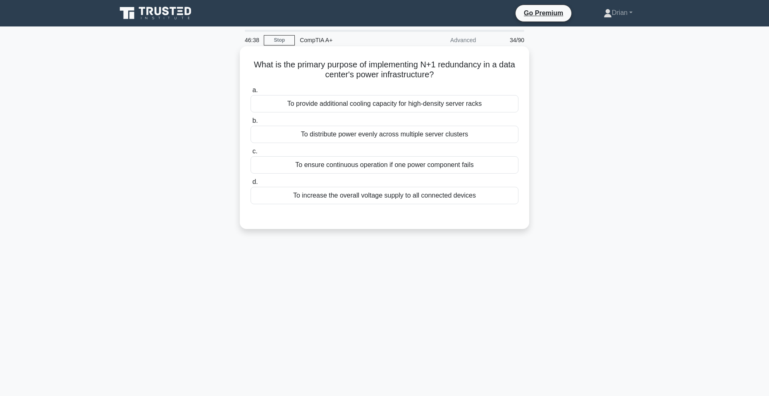
click at [427, 162] on div "To ensure continuous operation if one power component fails" at bounding box center [384, 164] width 268 height 17
click at [250, 154] on input "c. To ensure continuous operation if one power component fails" at bounding box center [250, 151] width 0 height 5
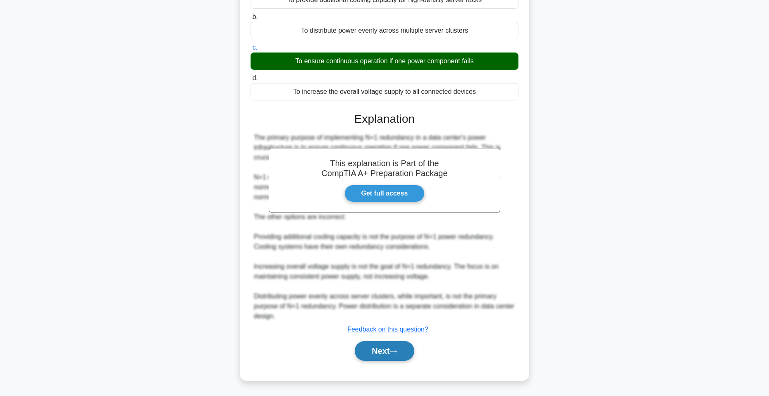
click at [393, 348] on button "Next" at bounding box center [384, 351] width 59 height 20
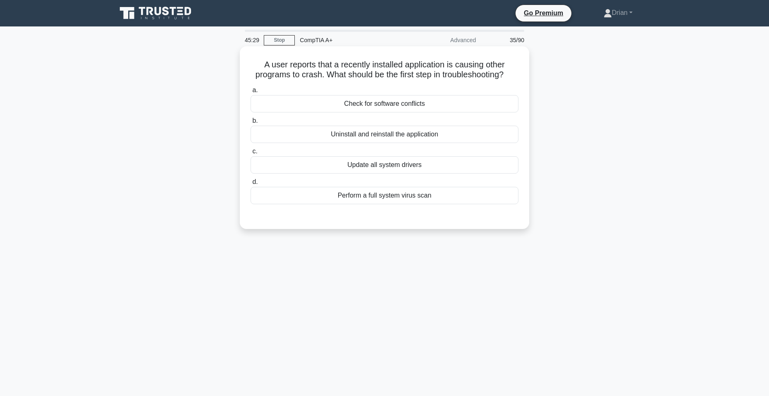
click at [428, 104] on div "Check for software conflicts" at bounding box center [384, 103] width 268 height 17
click at [250, 93] on input "a. Check for software conflicts" at bounding box center [250, 90] width 0 height 5
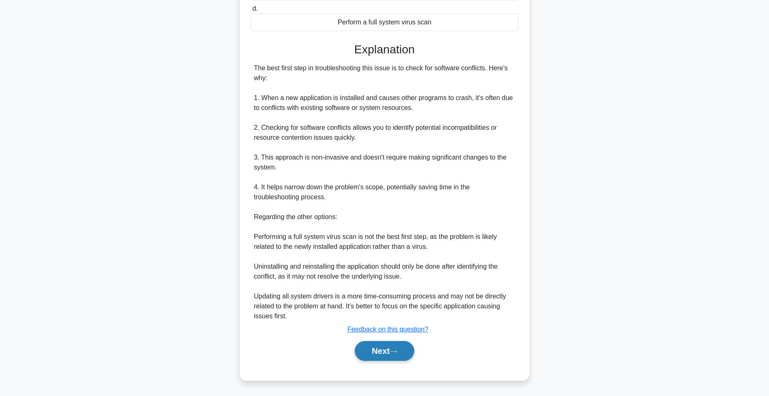
click at [397, 350] on icon at bounding box center [393, 351] width 7 height 5
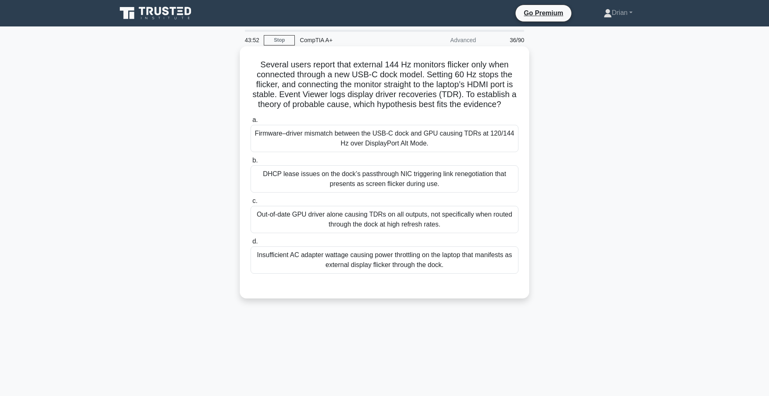
click at [457, 129] on div "Firmware–driver mismatch between the USB-C dock and GPU causing TDRs at 120/144…" at bounding box center [384, 138] width 268 height 27
click at [250, 123] on input "a. Firmware–driver mismatch between the USB-C dock and GPU causing TDRs at 120/…" at bounding box center [250, 119] width 0 height 5
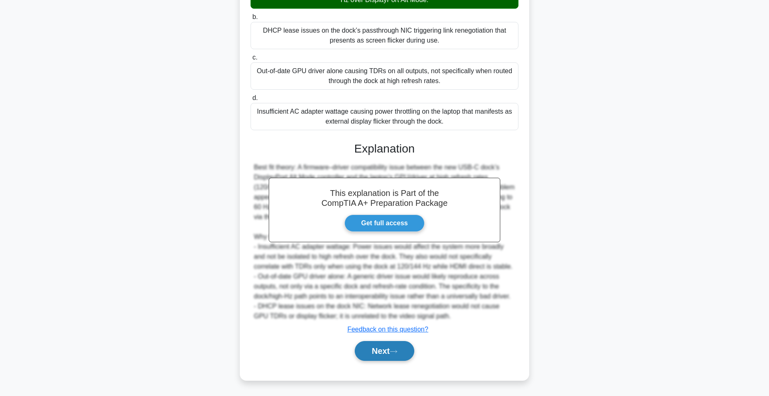
click at [398, 343] on button "Next" at bounding box center [384, 351] width 59 height 20
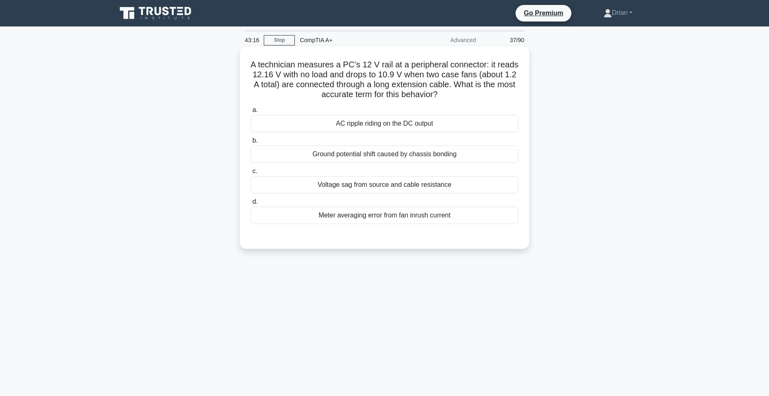
click at [421, 122] on div "AC ripple riding on the DC output" at bounding box center [384, 123] width 268 height 17
click at [250, 113] on input "a. AC ripple riding on the DC output" at bounding box center [250, 109] width 0 height 5
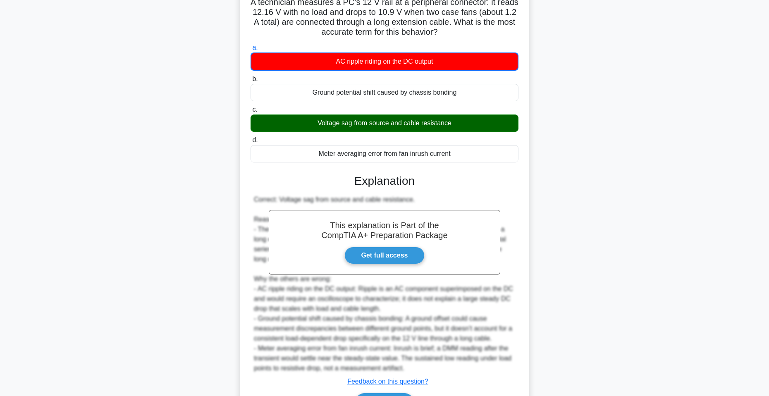
scroll to position [83, 0]
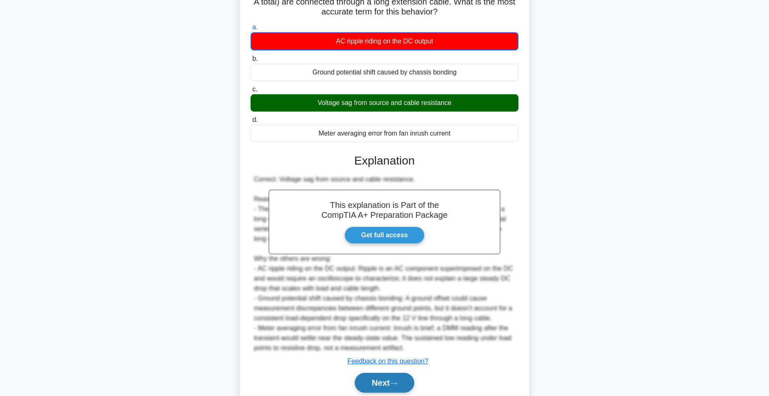
click at [400, 380] on button "Next" at bounding box center [384, 383] width 59 height 20
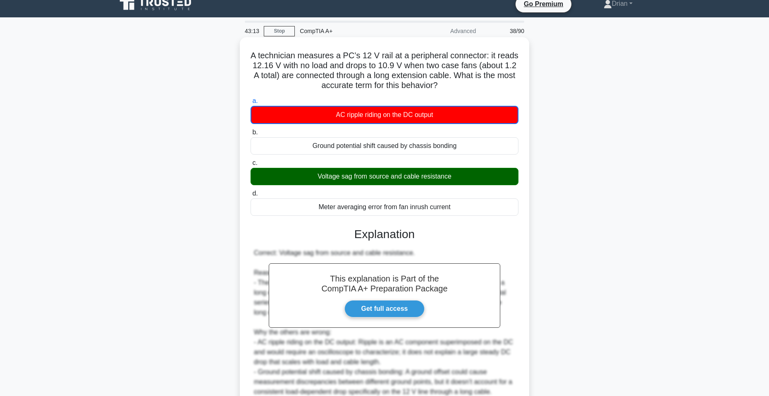
scroll to position [0, 0]
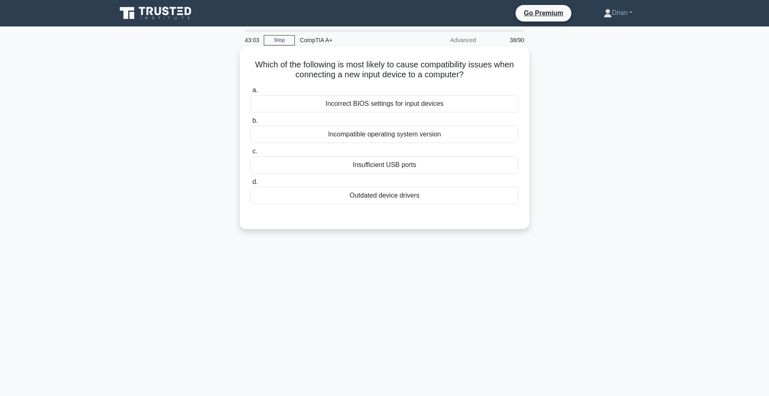
click at [420, 102] on div "Incorrect BIOS settings for input devices" at bounding box center [384, 103] width 268 height 17
click at [250, 93] on input "a. Incorrect BIOS settings for input devices" at bounding box center [250, 90] width 0 height 5
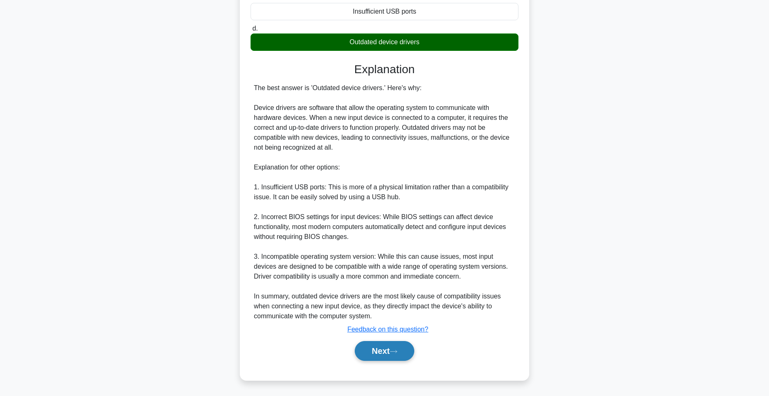
click at [393, 354] on icon at bounding box center [393, 351] width 7 height 5
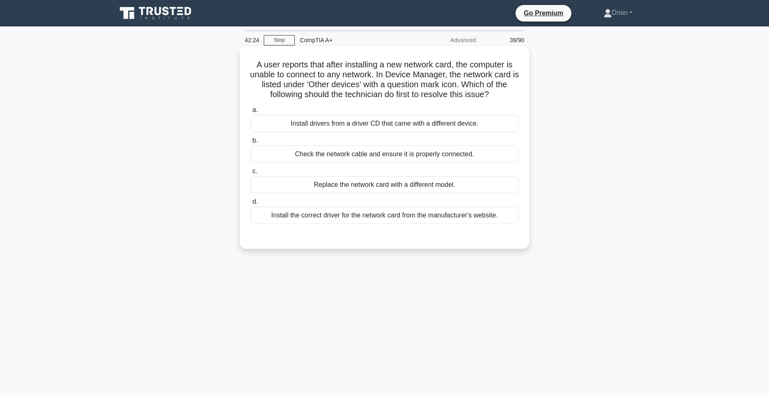
click at [431, 153] on div "Check the network cable and ensure it is properly connected." at bounding box center [384, 153] width 268 height 17
click at [250, 143] on input "b. Check the network cable and ensure it is properly connected." at bounding box center [250, 140] width 0 height 5
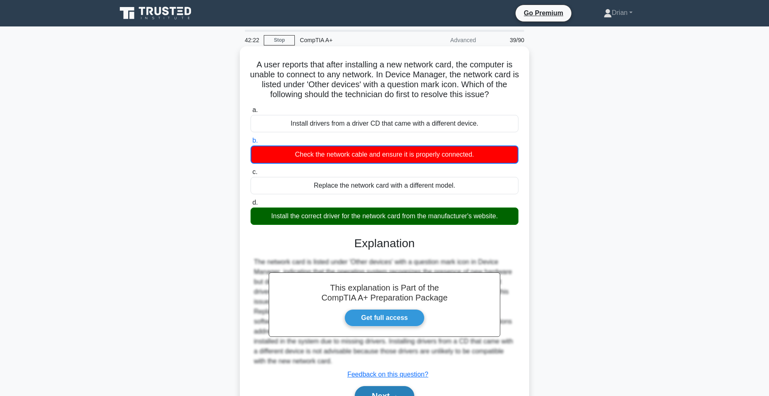
click at [392, 393] on button "Next" at bounding box center [384, 396] width 59 height 20
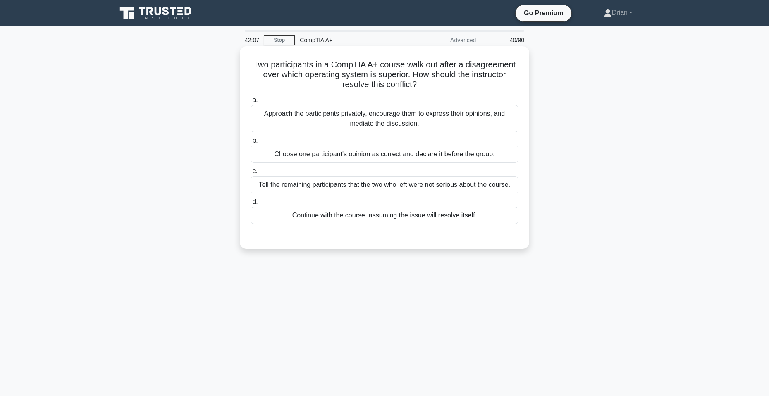
click at [420, 119] on div "Approach the participants privately, encourage them to express their opinions, …" at bounding box center [384, 118] width 268 height 27
click at [250, 103] on input "a. Approach the participants privately, encourage them to express their opinion…" at bounding box center [250, 100] width 0 height 5
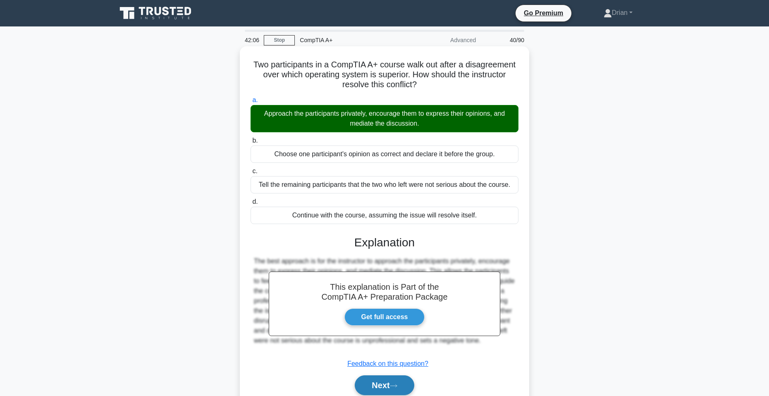
click at [407, 379] on button "Next" at bounding box center [384, 385] width 59 height 20
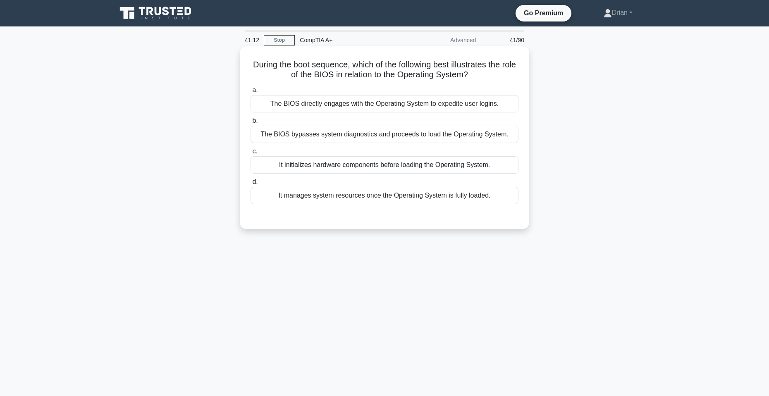
click at [432, 170] on div "It initializes hardware components before loading the Operating System." at bounding box center [384, 164] width 268 height 17
click at [250, 154] on input "c. It initializes hardware components before loading the Operating System." at bounding box center [250, 151] width 0 height 5
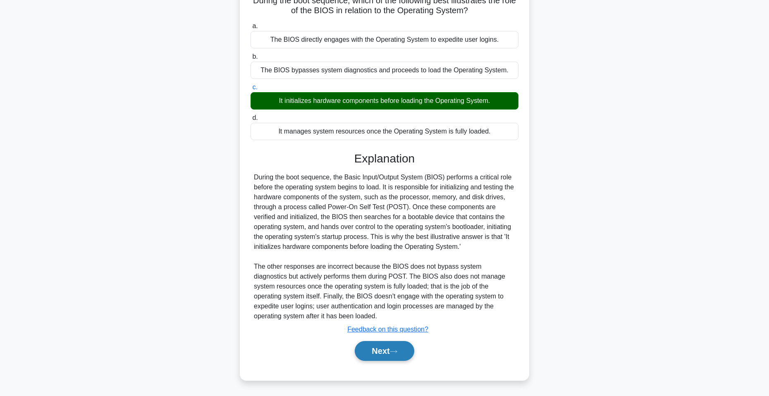
click at [406, 353] on button "Next" at bounding box center [384, 351] width 59 height 20
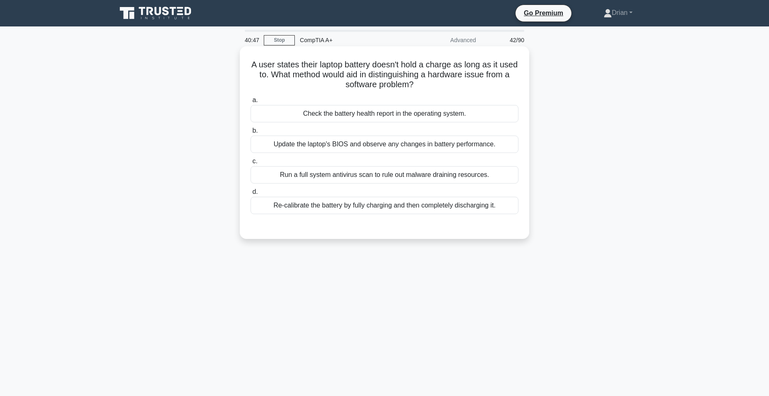
click at [426, 112] on div "Check the battery health report in the operating system." at bounding box center [384, 113] width 268 height 17
click at [250, 103] on input "a. Check the battery health report in the operating system." at bounding box center [250, 100] width 0 height 5
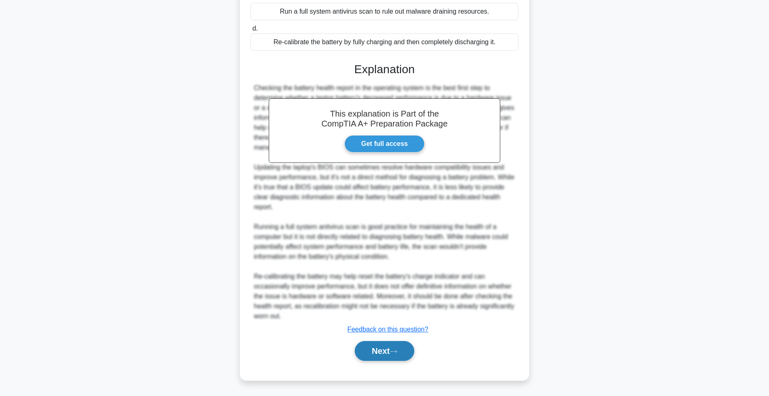
click at [372, 348] on button "Next" at bounding box center [384, 351] width 59 height 20
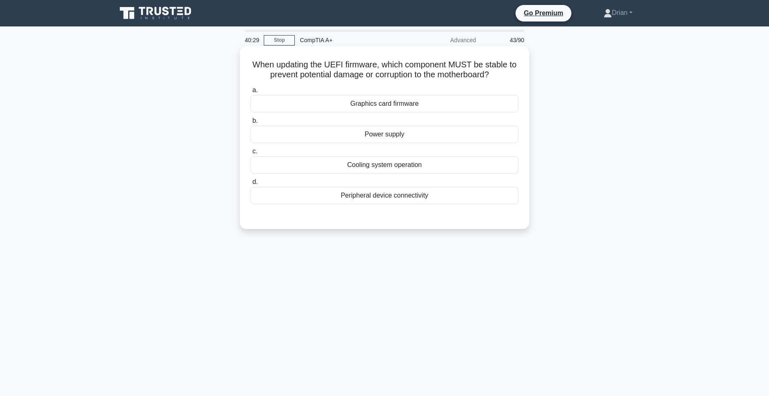
click at [368, 135] on div "Power supply" at bounding box center [384, 134] width 268 height 17
click at [250, 124] on input "b. Power supply" at bounding box center [250, 120] width 0 height 5
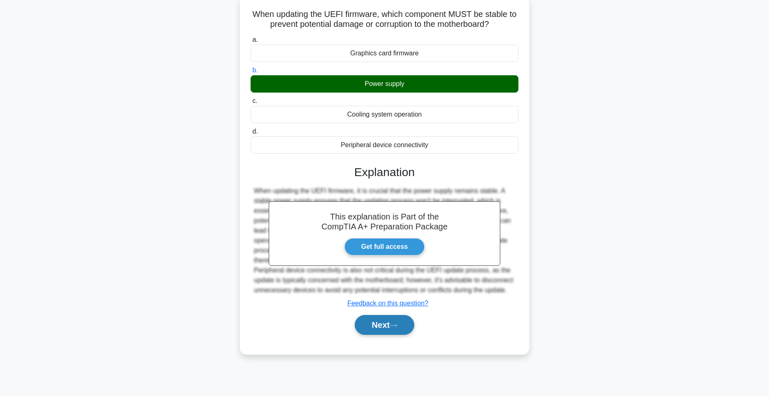
click at [386, 329] on button "Next" at bounding box center [384, 325] width 59 height 20
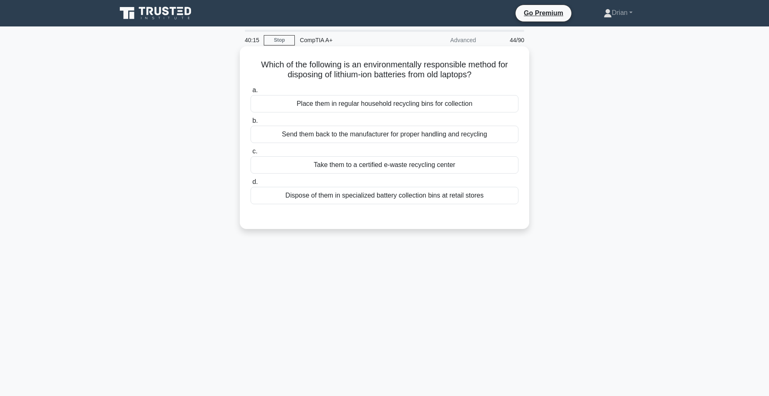
click at [450, 165] on div "Take them to a certified e-waste recycling center" at bounding box center [384, 164] width 268 height 17
click at [250, 154] on input "c. Take them to a certified e-waste recycling center" at bounding box center [250, 151] width 0 height 5
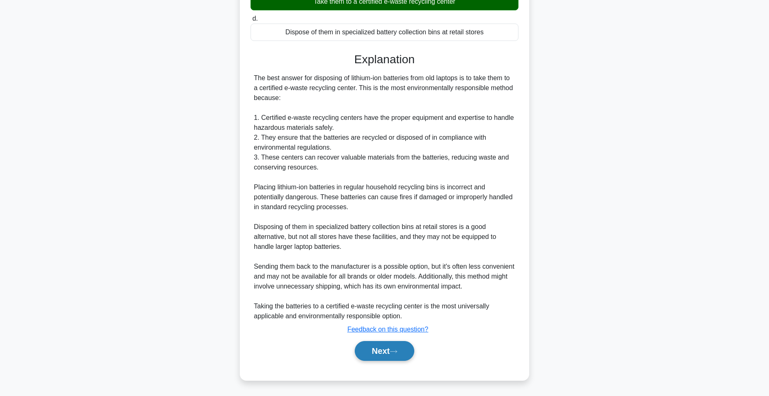
click at [395, 348] on button "Next" at bounding box center [384, 351] width 59 height 20
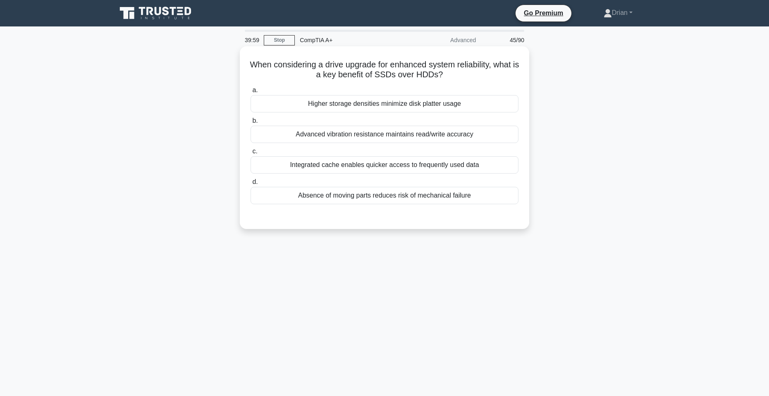
click at [400, 199] on div "Absence of moving parts reduces risk of mechanical failure" at bounding box center [384, 195] width 268 height 17
click at [250, 185] on input "d. Absence of moving parts reduces risk of mechanical failure" at bounding box center [250, 181] width 0 height 5
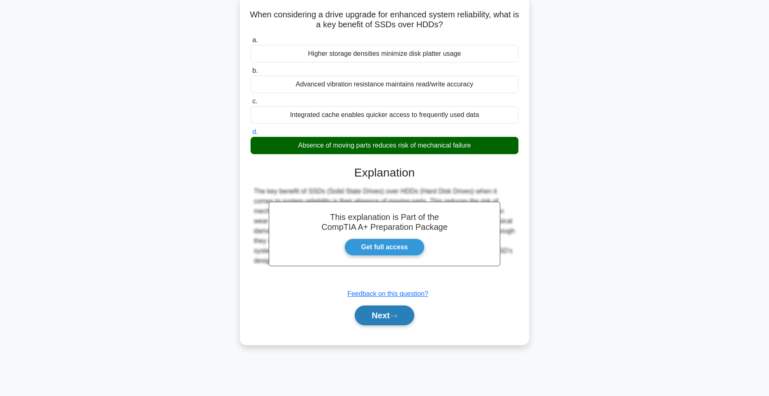
scroll to position [50, 0]
click at [402, 312] on button "Next" at bounding box center [384, 315] width 59 height 20
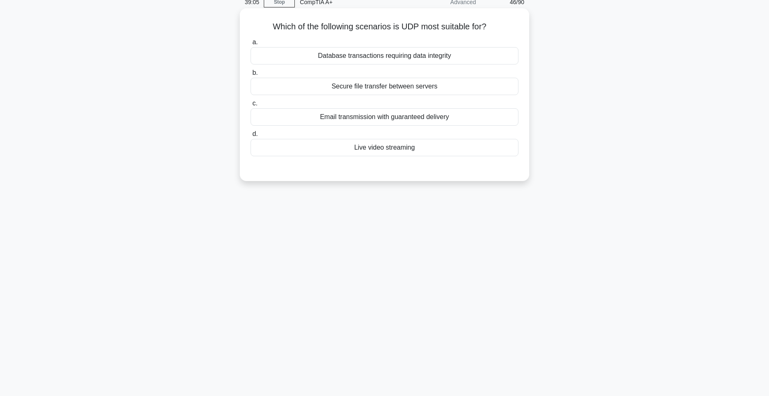
scroll to position [0, 0]
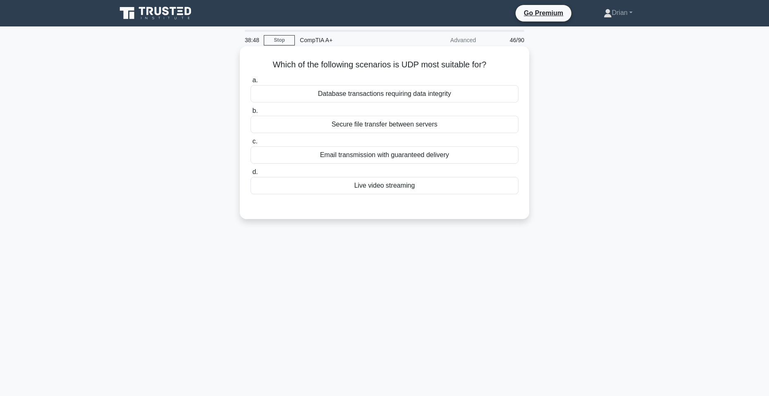
click at [411, 183] on div "Live video streaming" at bounding box center [384, 185] width 268 height 17
click at [250, 175] on input "d. Live video streaming" at bounding box center [250, 171] width 0 height 5
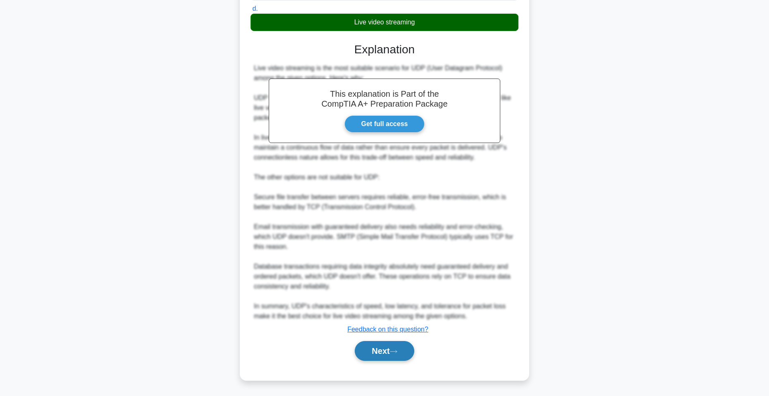
click at [397, 349] on button "Next" at bounding box center [384, 351] width 59 height 20
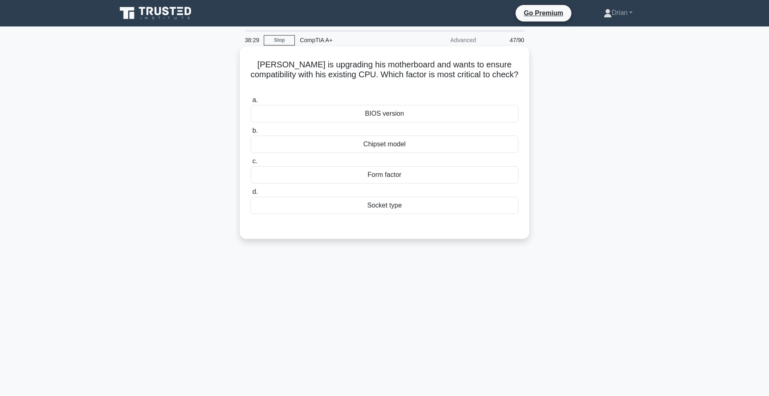
click at [403, 202] on div "Socket type" at bounding box center [384, 205] width 268 height 17
click at [250, 195] on input "d. Socket type" at bounding box center [250, 191] width 0 height 5
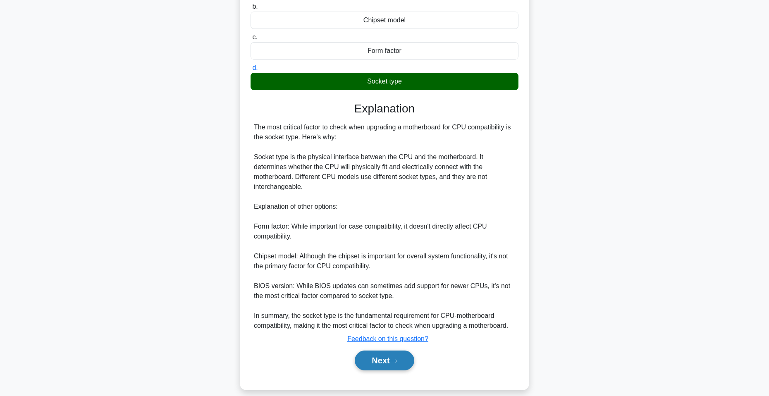
click at [392, 350] on button "Next" at bounding box center [384, 360] width 59 height 20
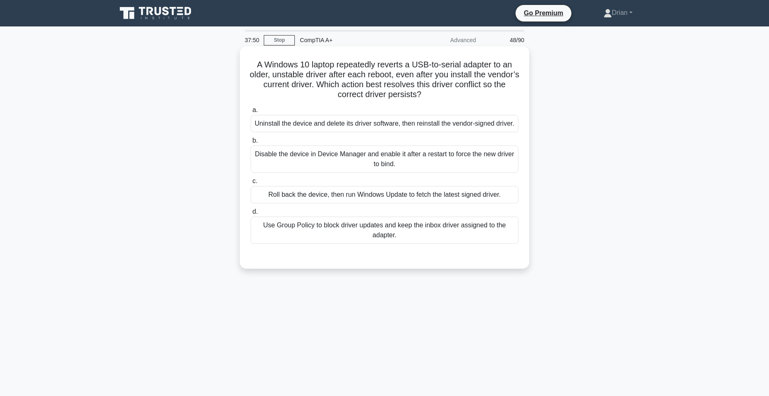
click at [377, 235] on div "Use Group Policy to block driver updates and keep the inbox driver assigned to …" at bounding box center [384, 230] width 268 height 27
click at [250, 214] on input "d. Use Group Policy to block driver updates and keep the inbox driver assigned …" at bounding box center [250, 211] width 0 height 5
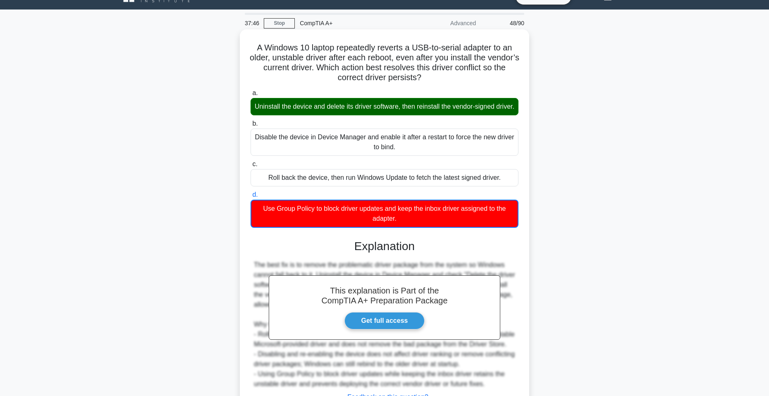
scroll to position [83, 0]
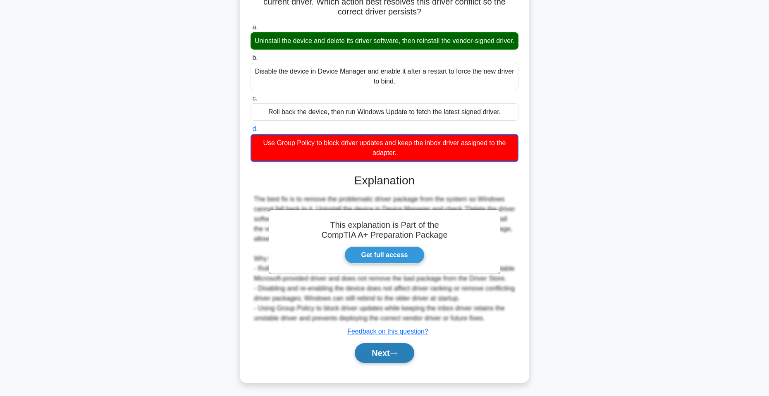
click at [400, 363] on button "Next" at bounding box center [384, 353] width 59 height 20
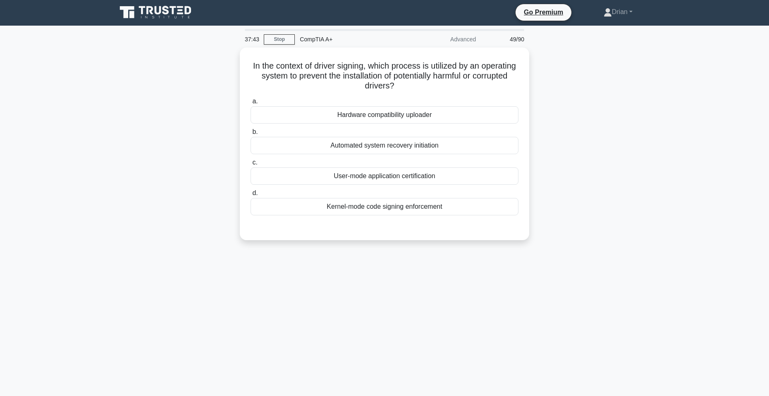
scroll to position [0, 0]
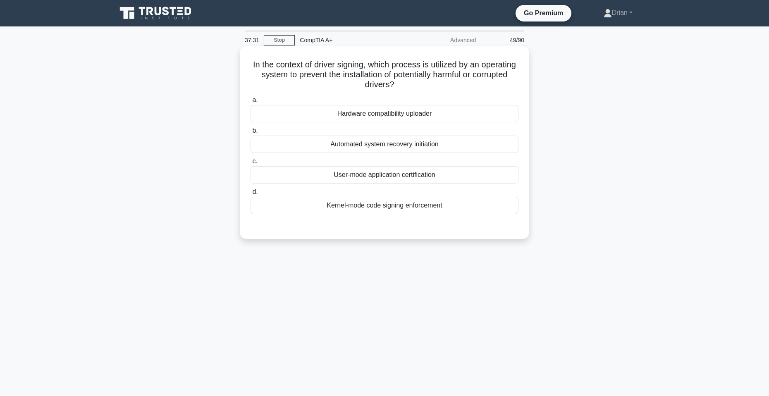
click at [398, 203] on div "Kernel-mode code signing enforcement" at bounding box center [384, 205] width 268 height 17
click at [474, 208] on div "Kernel-mode code signing enforcement" at bounding box center [384, 205] width 268 height 17
click at [250, 195] on input "d. Kernel-mode code signing enforcement" at bounding box center [250, 191] width 0 height 5
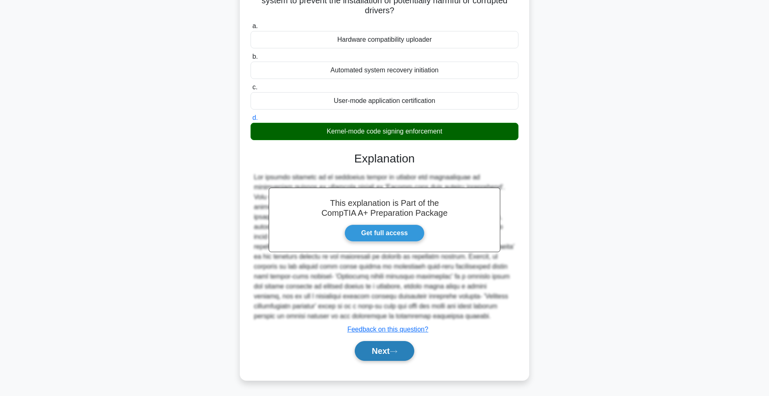
click at [386, 353] on button "Next" at bounding box center [384, 351] width 59 height 20
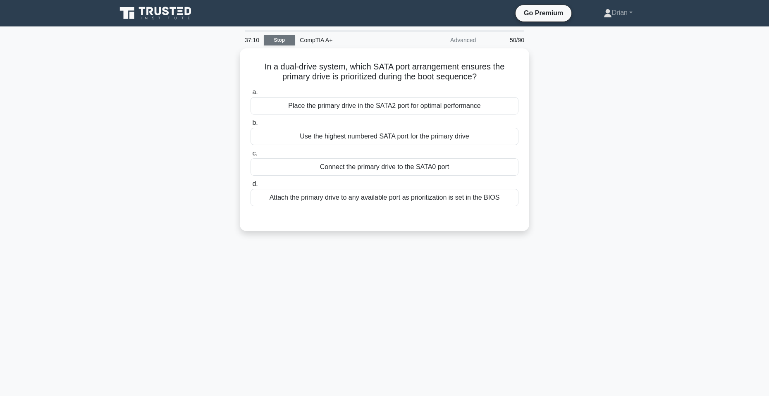
click at [285, 42] on link "Stop" at bounding box center [279, 40] width 31 height 10
